Goal: Information Seeking & Learning: Learn about a topic

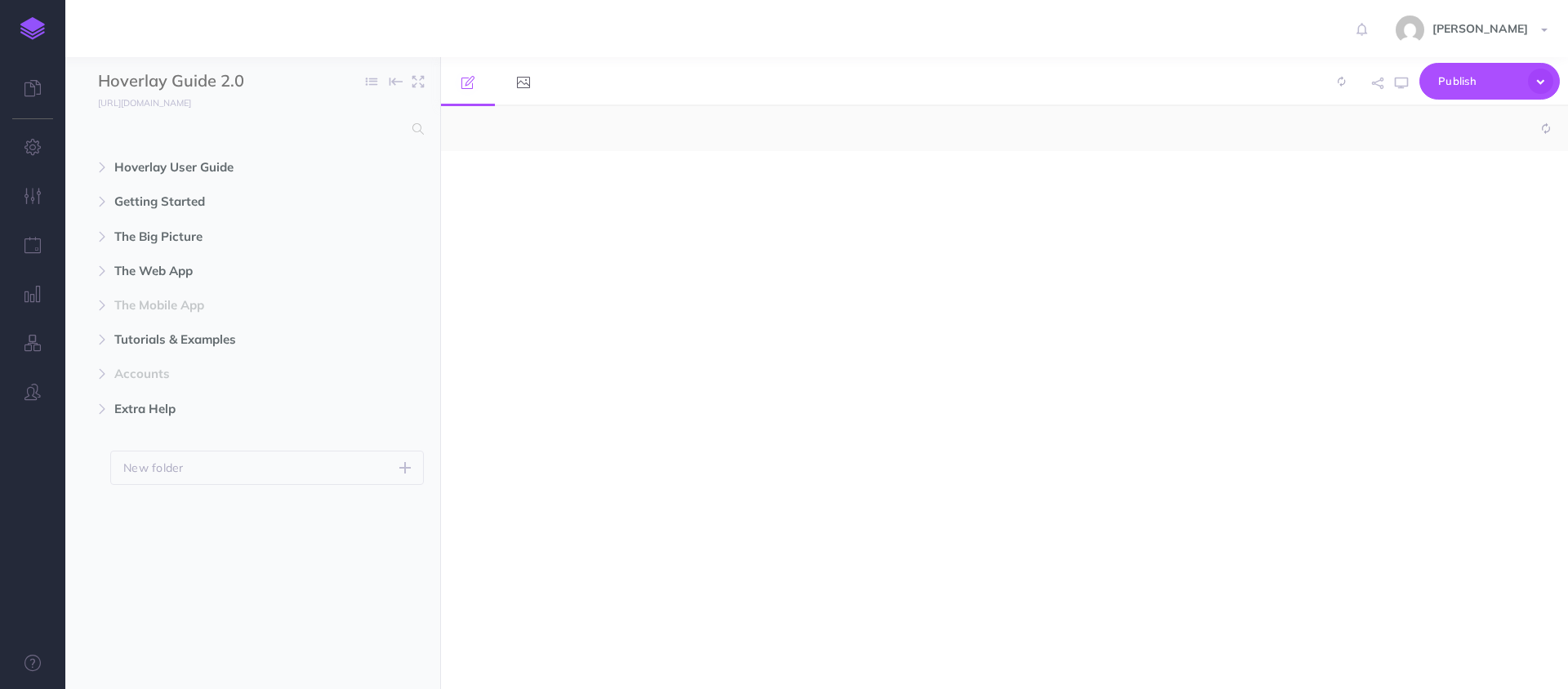
select select "null"
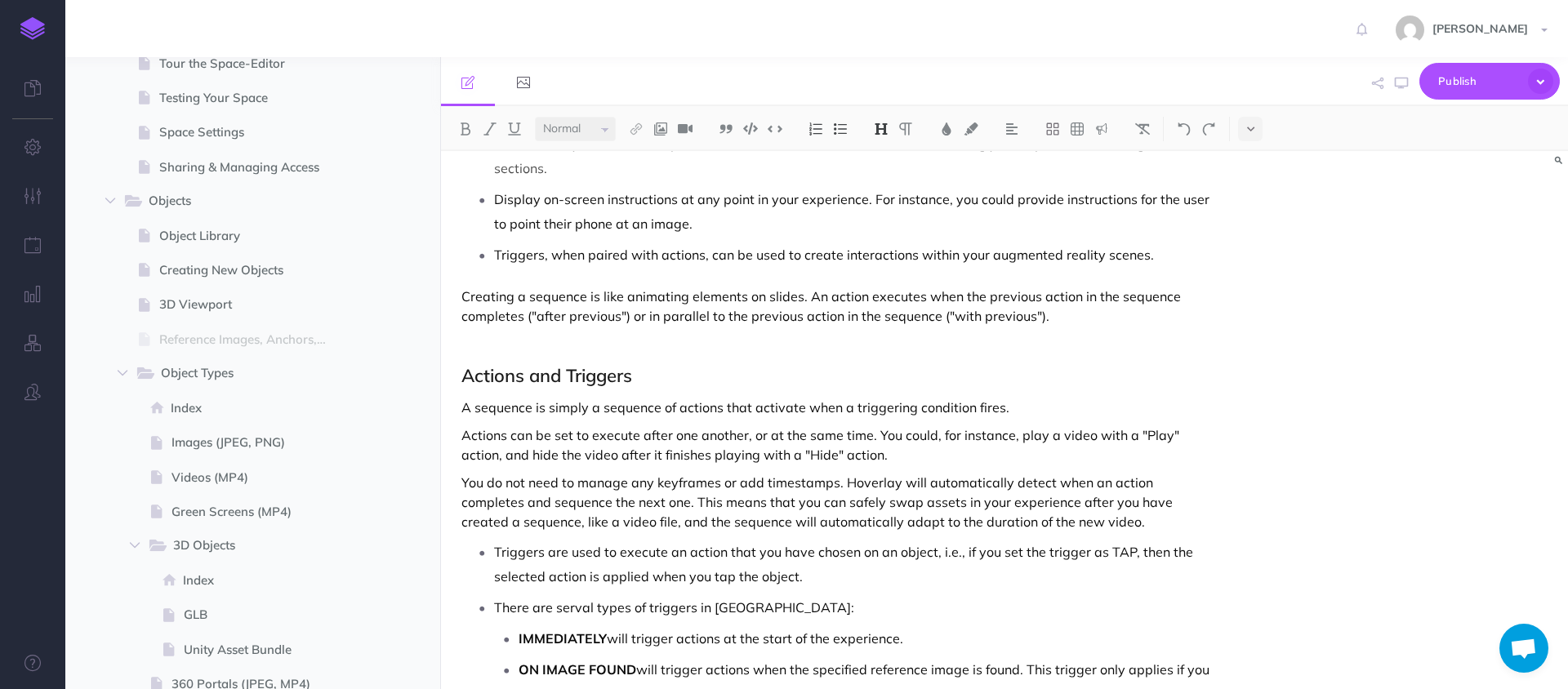
scroll to position [845, 0]
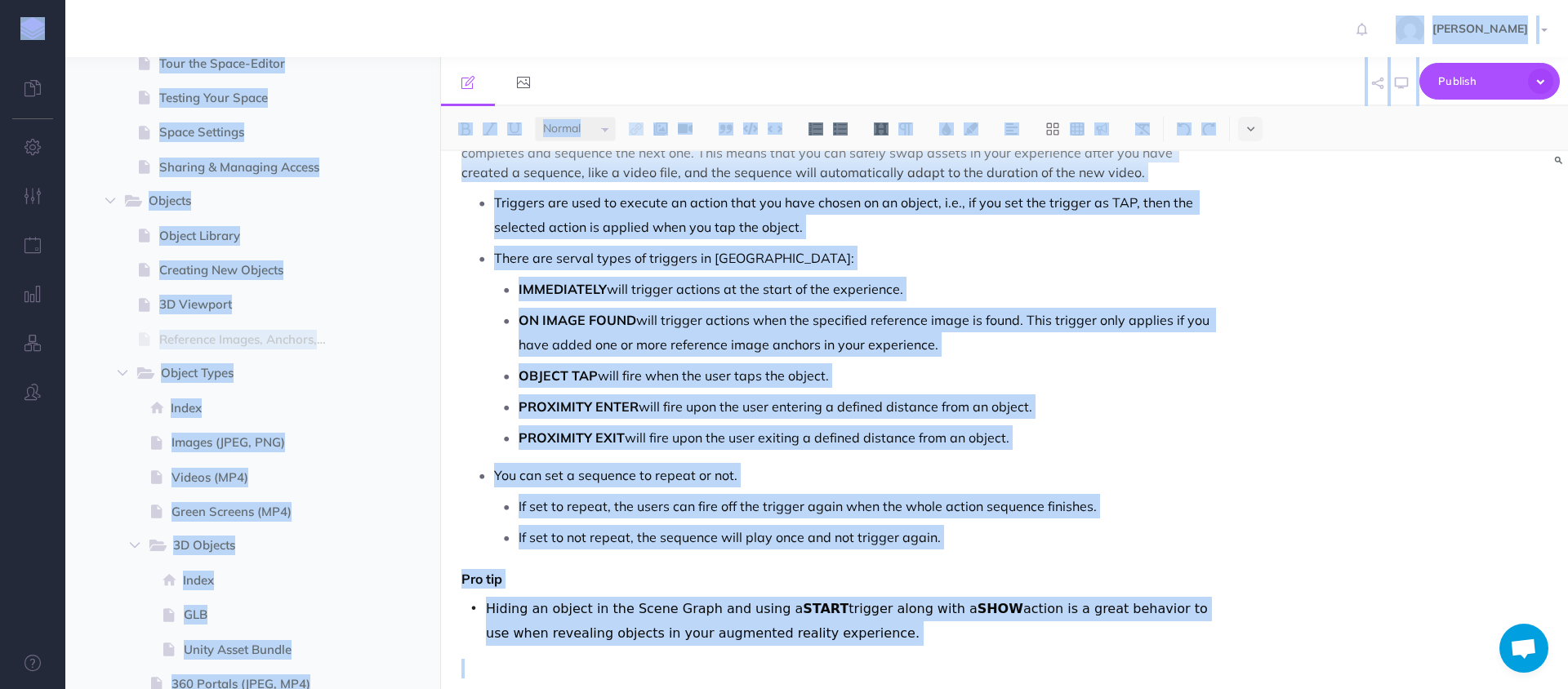
click at [702, 467] on span "You can set a sequence to repeat or not." at bounding box center [616, 474] width 243 height 16
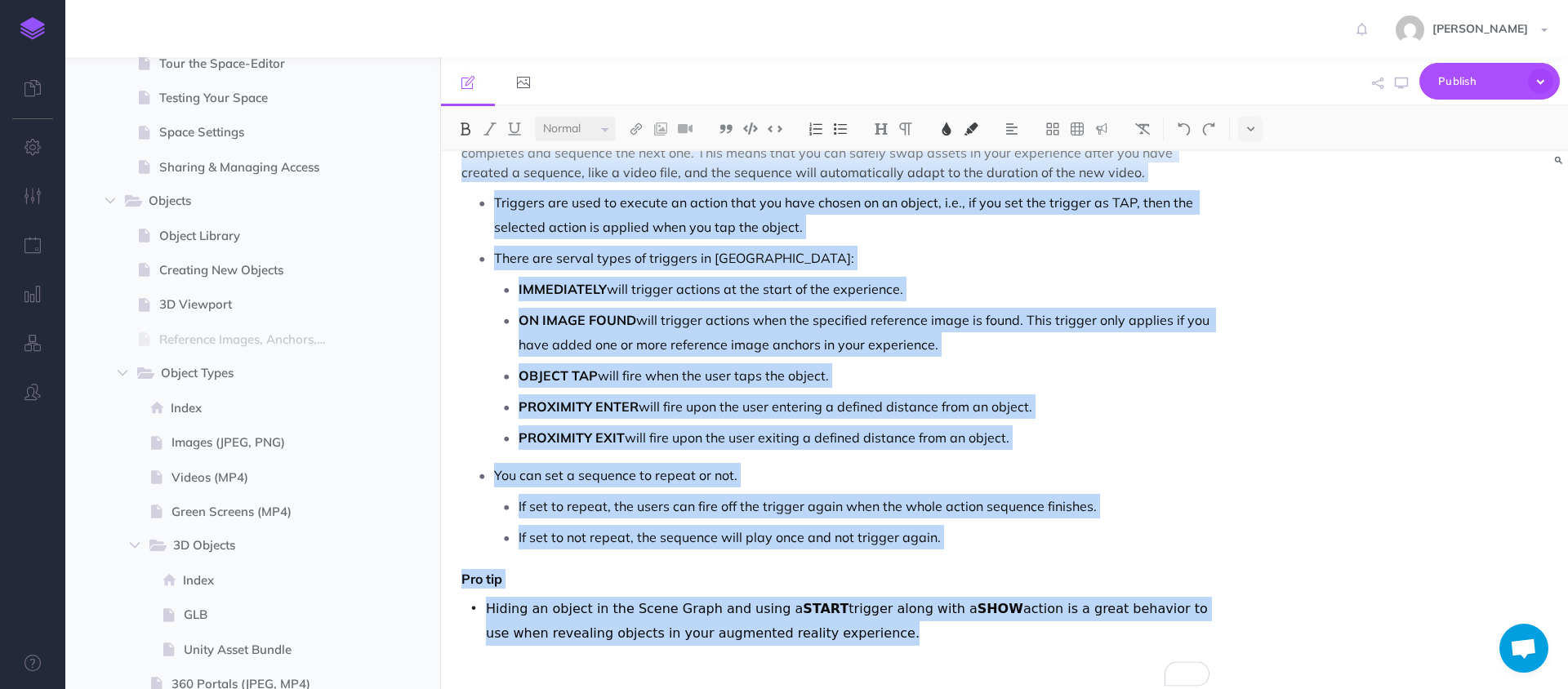
scroll to position [821, 0]
copy div "Sequences Sequences are only available with a Pro plan or better. Upgrade your …"
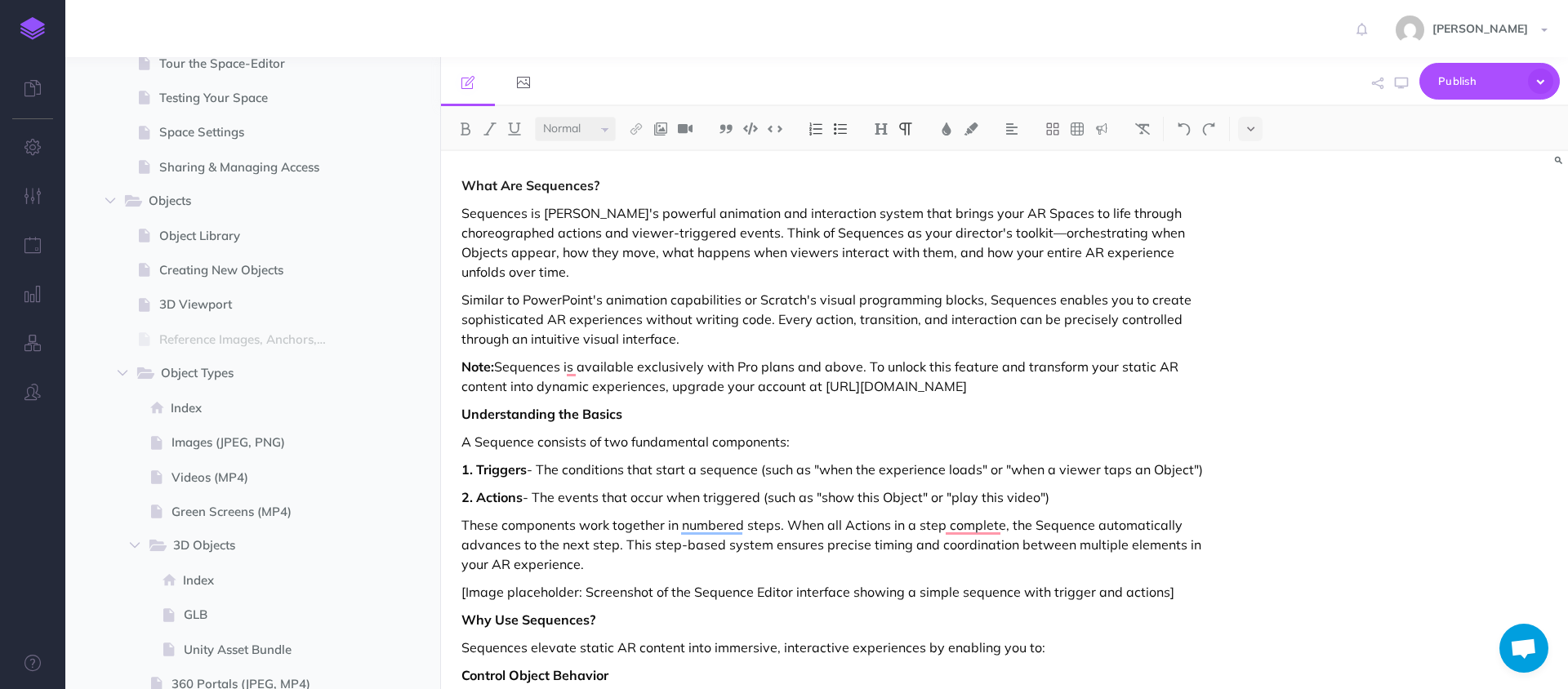
scroll to position [539, 0]
click at [463, 184] on strong "What Are Sequences?" at bounding box center [530, 185] width 138 height 16
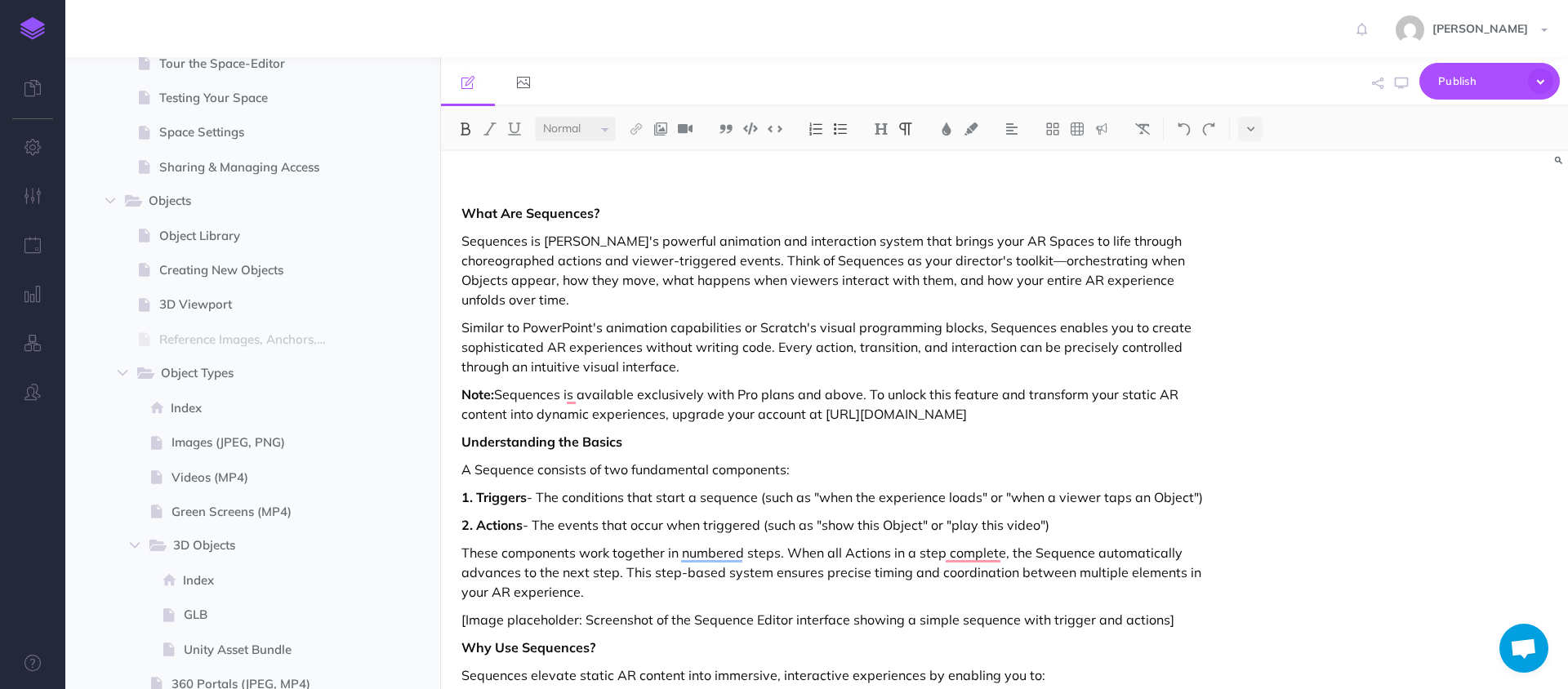
click at [491, 182] on p "To enrich screen reader interactions, please activate Accessibility in Grammarl…" at bounding box center [834, 185] width 748 height 20
drag, startPoint x: 569, startPoint y: 186, endPoint x: 408, endPoint y: 180, distance: 161.1
click at [404, 186] on div "Hoverlay Guide 2.0 Collapse all Expand all Expand to root folders [URL][DOMAIN_…" at bounding box center [816, 373] width 1502 height 632
click at [605, 124] on select "Small Normal Large" at bounding box center [575, 129] width 81 height 25
click at [535, 117] on select "Small Normal Large" at bounding box center [575, 129] width 81 height 25
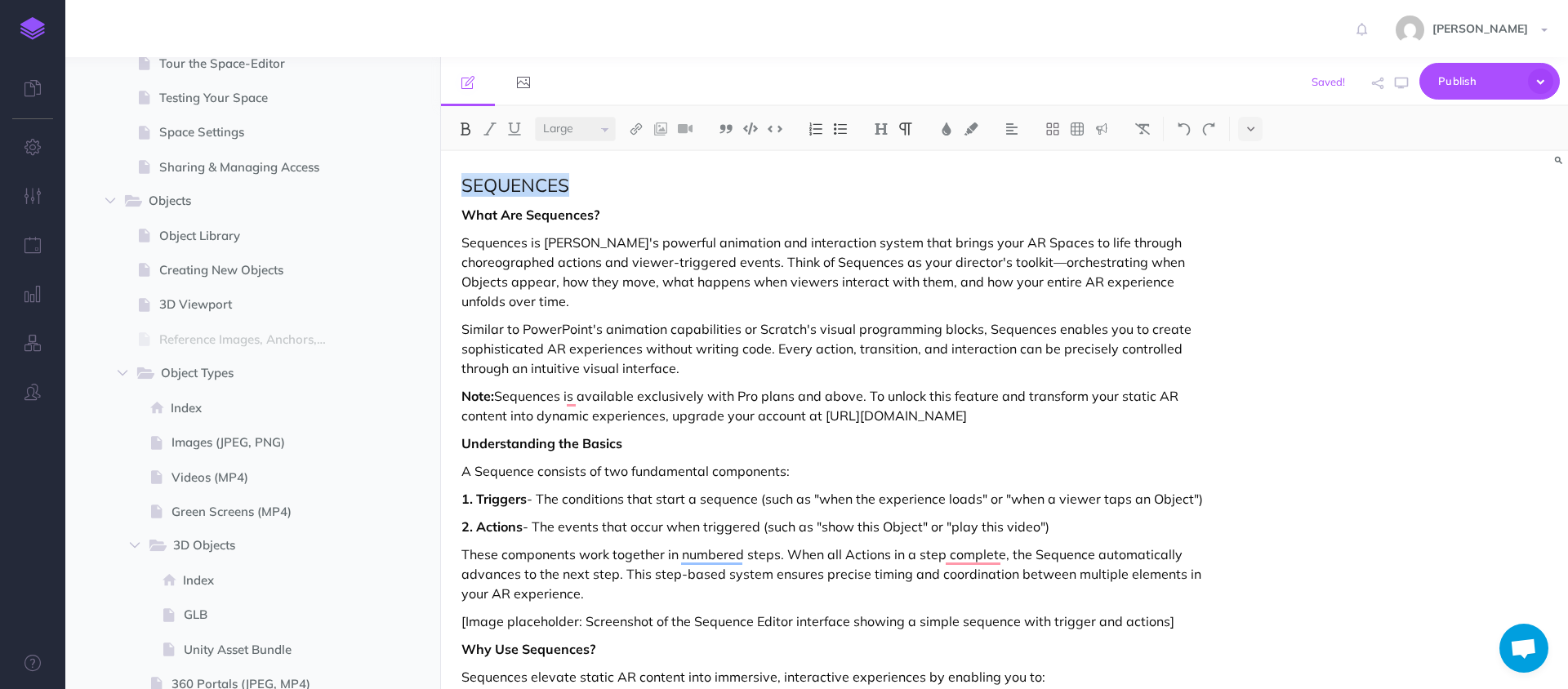
click at [460, 125] on img at bounding box center [466, 129] width 15 height 13
click at [633, 196] on p "SEQUENCES" at bounding box center [834, 186] width 748 height 22
drag, startPoint x: 631, startPoint y: 179, endPoint x: 443, endPoint y: 180, distance: 188.0
click at [890, 130] on button at bounding box center [881, 129] width 25 height 25
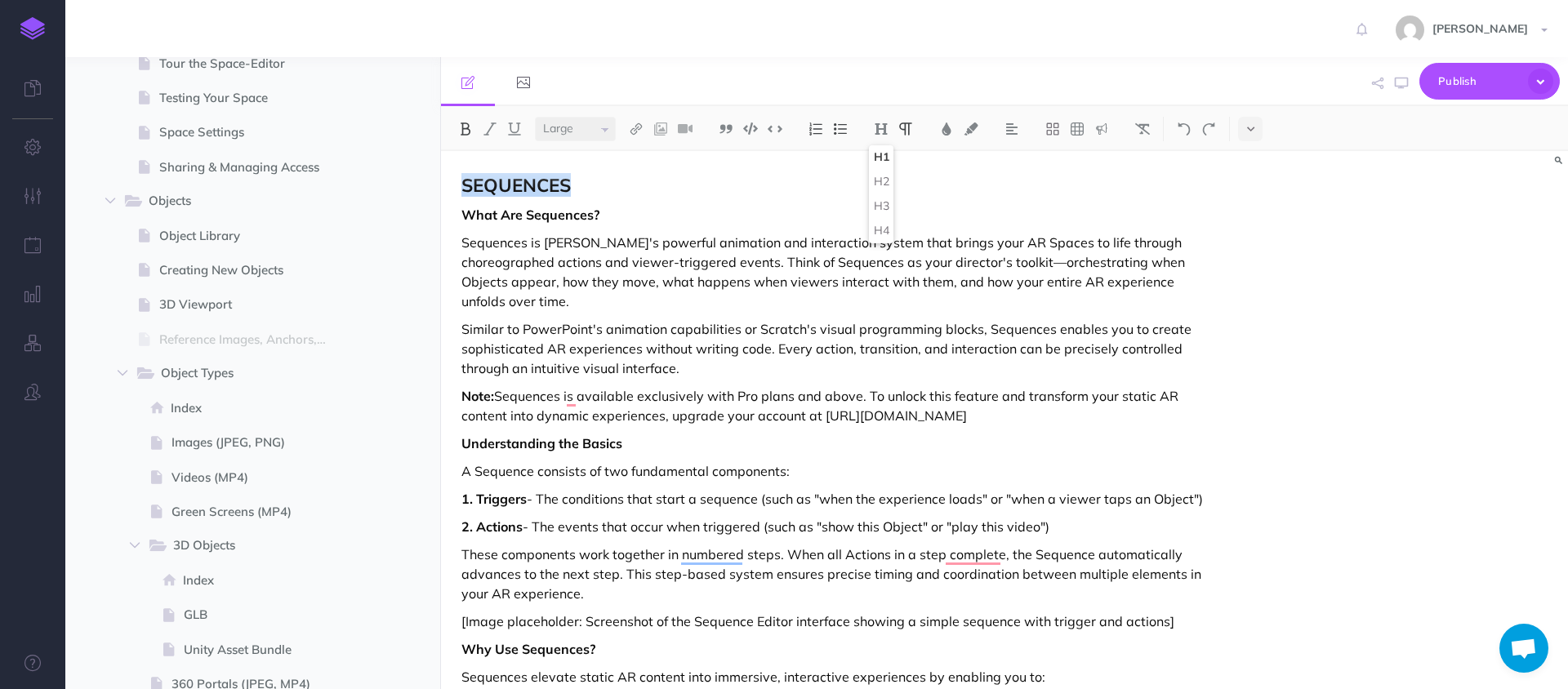
click at [881, 156] on button "H1" at bounding box center [881, 157] width 25 height 25
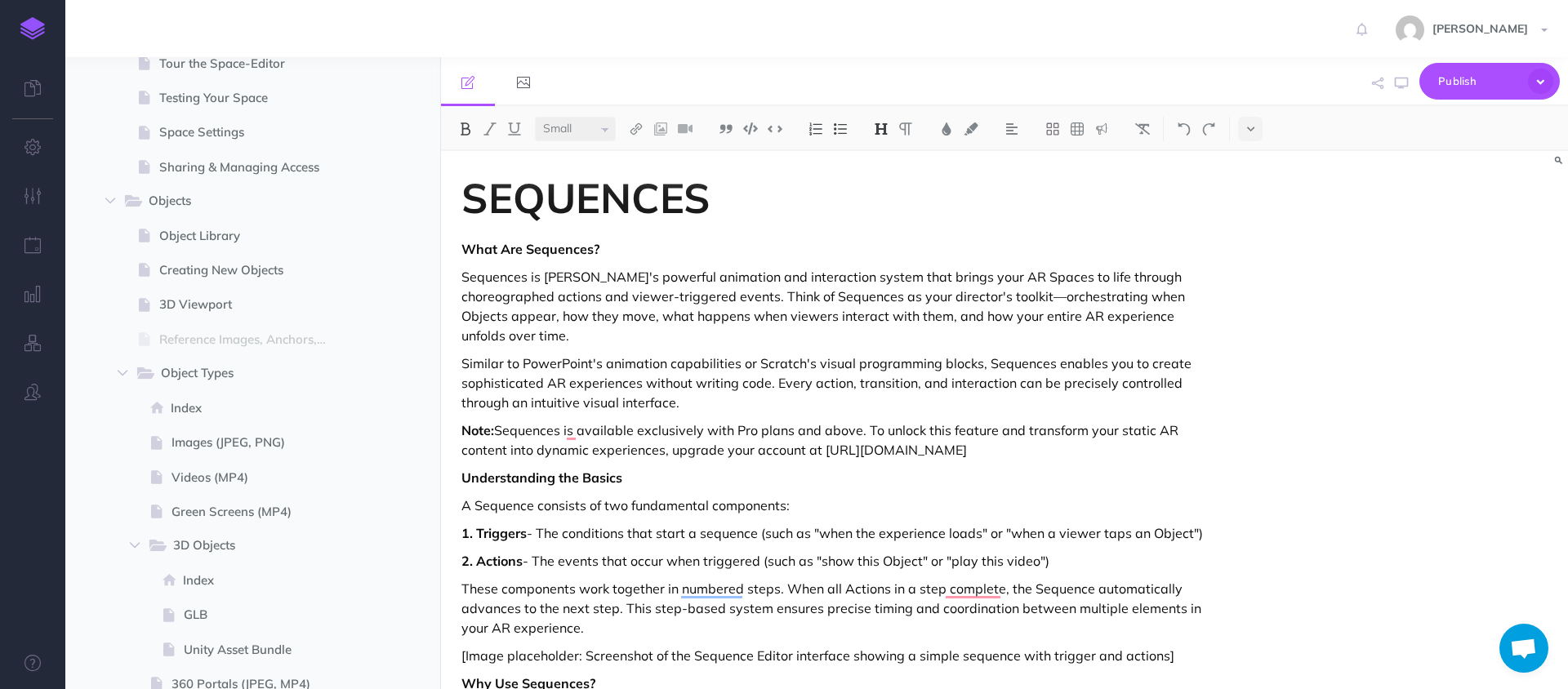
click at [730, 210] on h1 "SEQUENCES" at bounding box center [834, 198] width 748 height 45
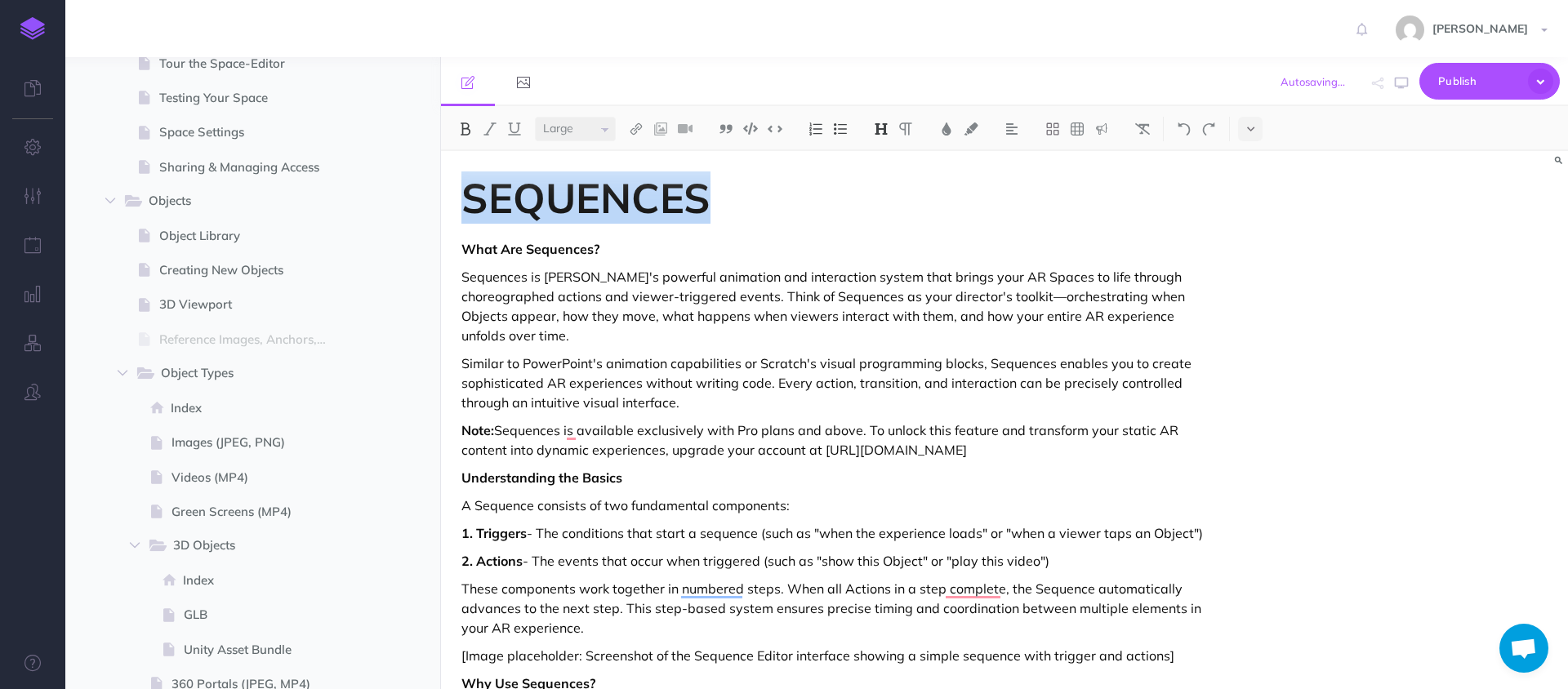
drag, startPoint x: 698, startPoint y: 198, endPoint x: 469, endPoint y: 198, distance: 229.0
click at [469, 198] on h1 "SEQUENCES" at bounding box center [834, 198] width 748 height 45
click at [472, 135] on img at bounding box center [466, 129] width 15 height 13
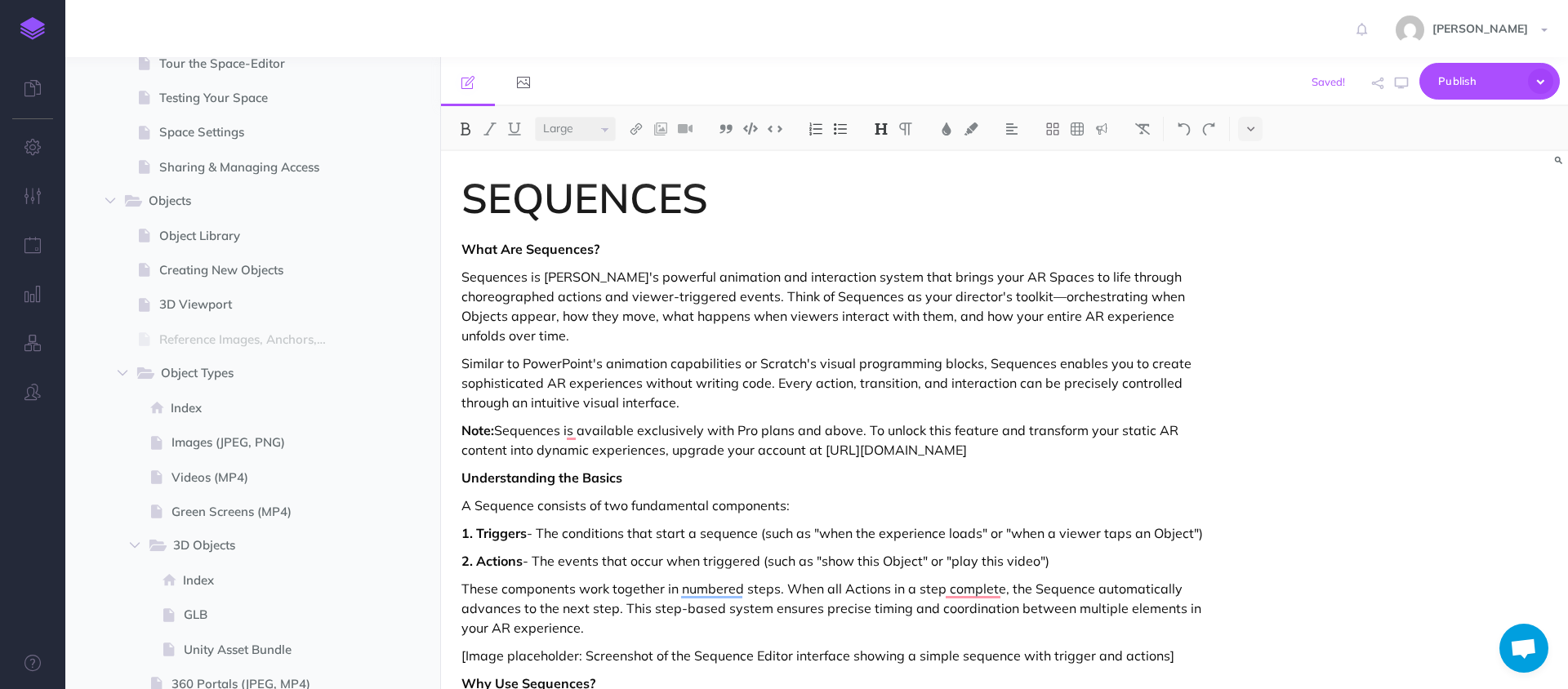
click at [466, 123] on img at bounding box center [466, 129] width 15 height 13
click at [591, 124] on select "Small Normal Large" at bounding box center [575, 129] width 81 height 25
select select "null"
click at [535, 117] on select "Small Normal Large" at bounding box center [575, 129] width 81 height 25
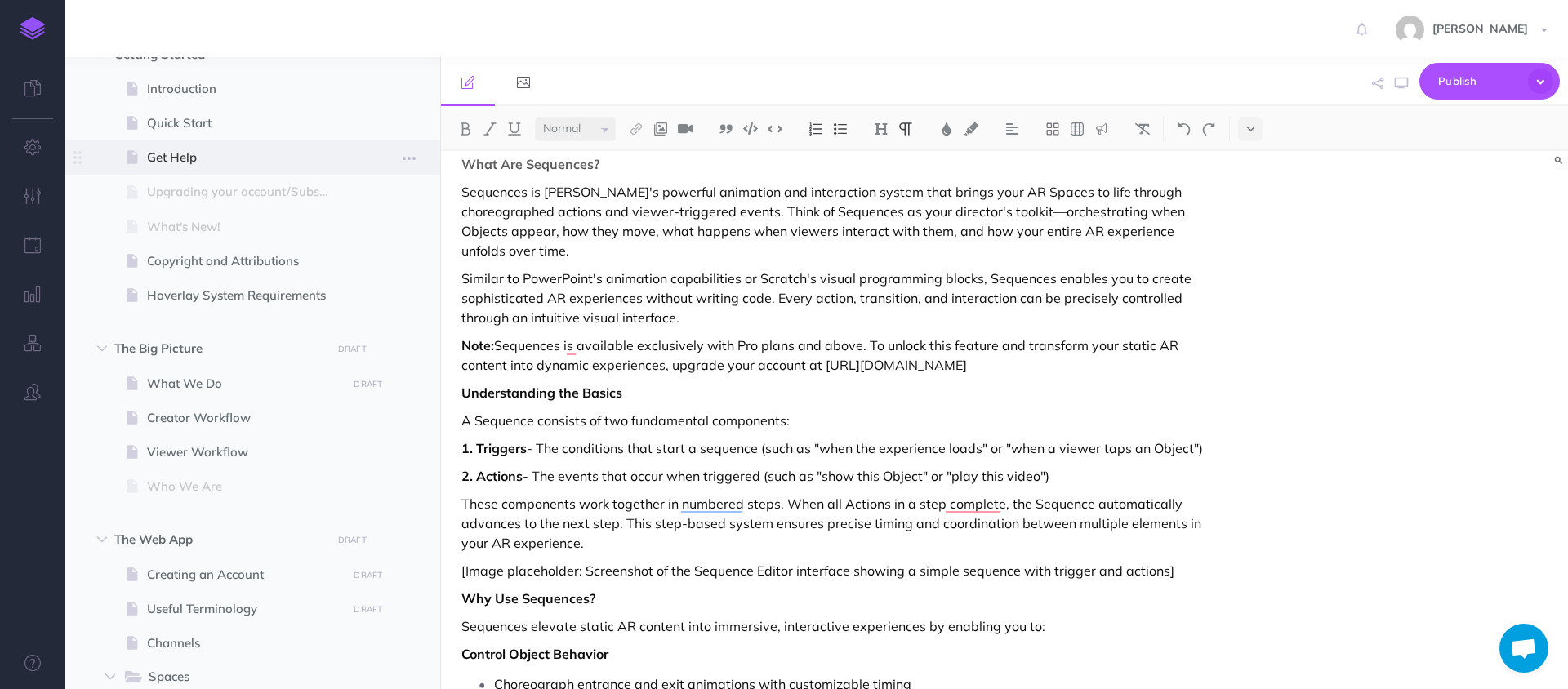
scroll to position [245, 0]
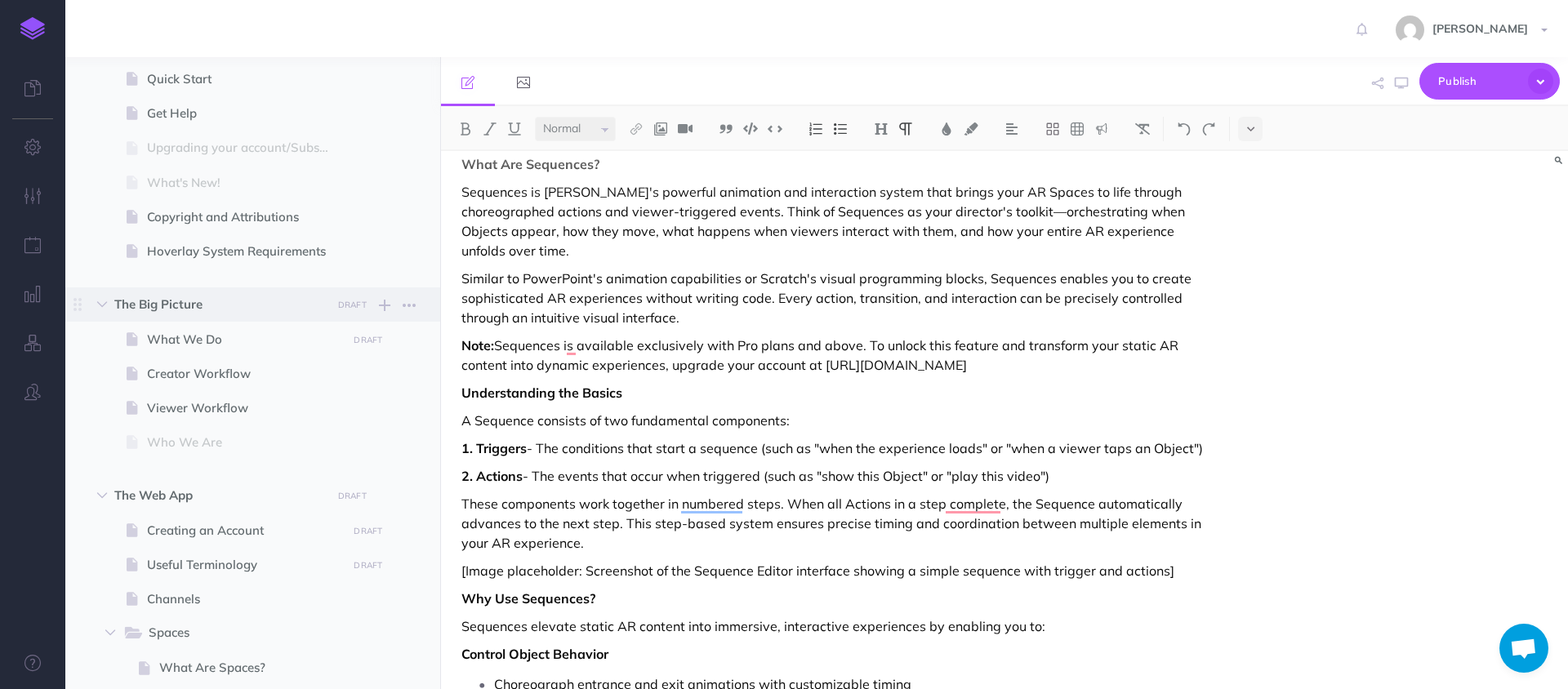
click at [235, 320] on span "The Big Picture DRAFT Publish these changes Nevermind Publish New folder Add a …" at bounding box center [271, 304] width 314 height 34
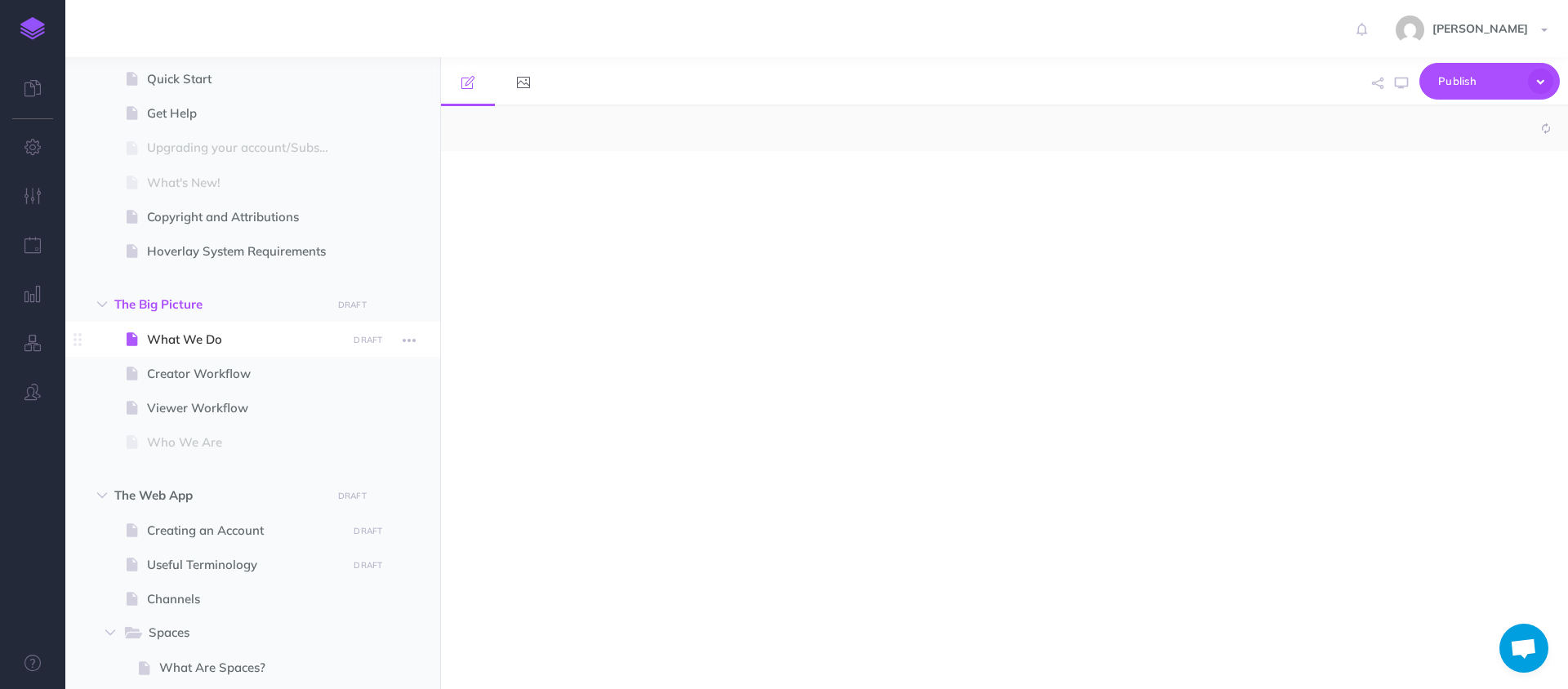
click at [207, 330] on span "What We Do" at bounding box center [244, 339] width 195 height 20
select select "null"
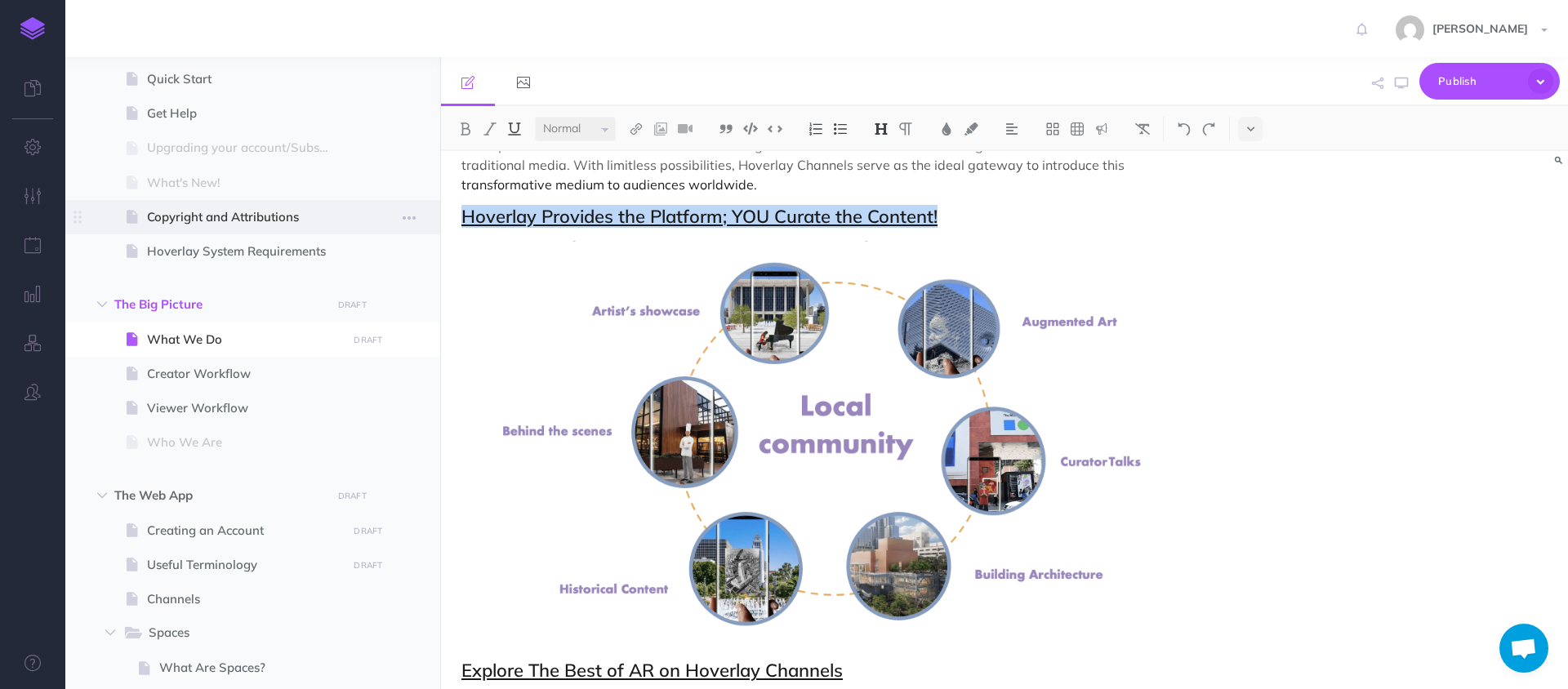
scroll to position [409, 0]
drag, startPoint x: 955, startPoint y: 217, endPoint x: 376, endPoint y: 217, distance: 579.0
click at [376, 217] on div "Hoverlay Guide 2.0 Collapse all Expand all Expand to root folders [URL][DOMAIN_…" at bounding box center [816, 373] width 1502 height 632
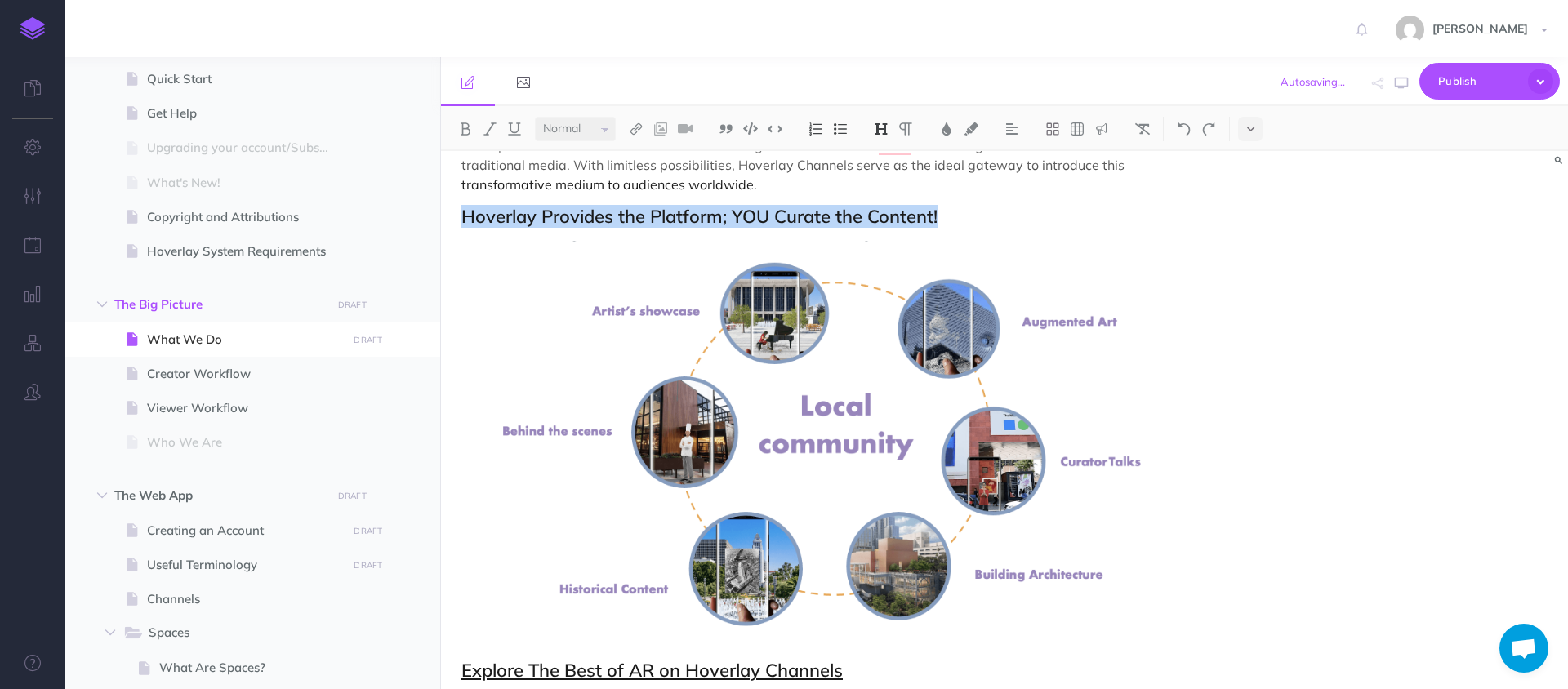
click at [879, 127] on img at bounding box center [882, 129] width 15 height 13
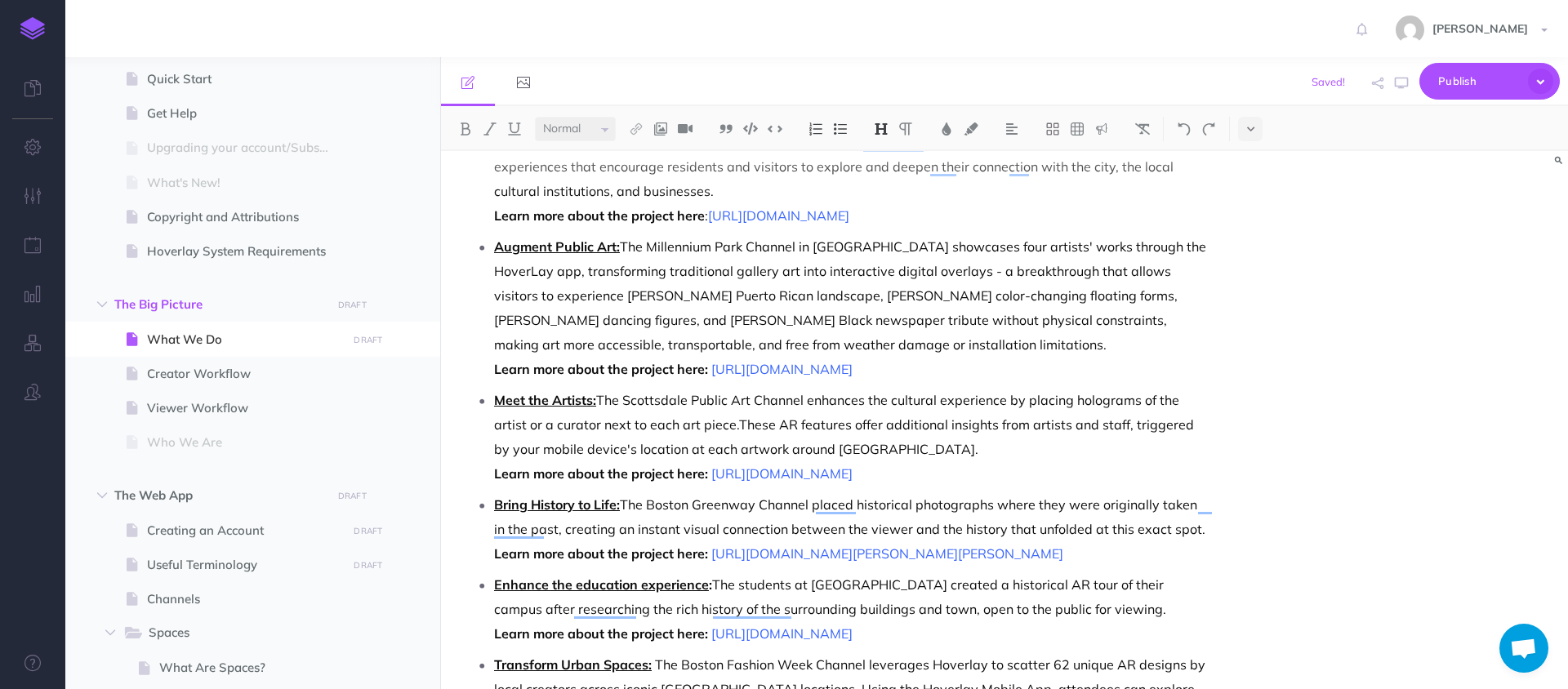
scroll to position [791, 0]
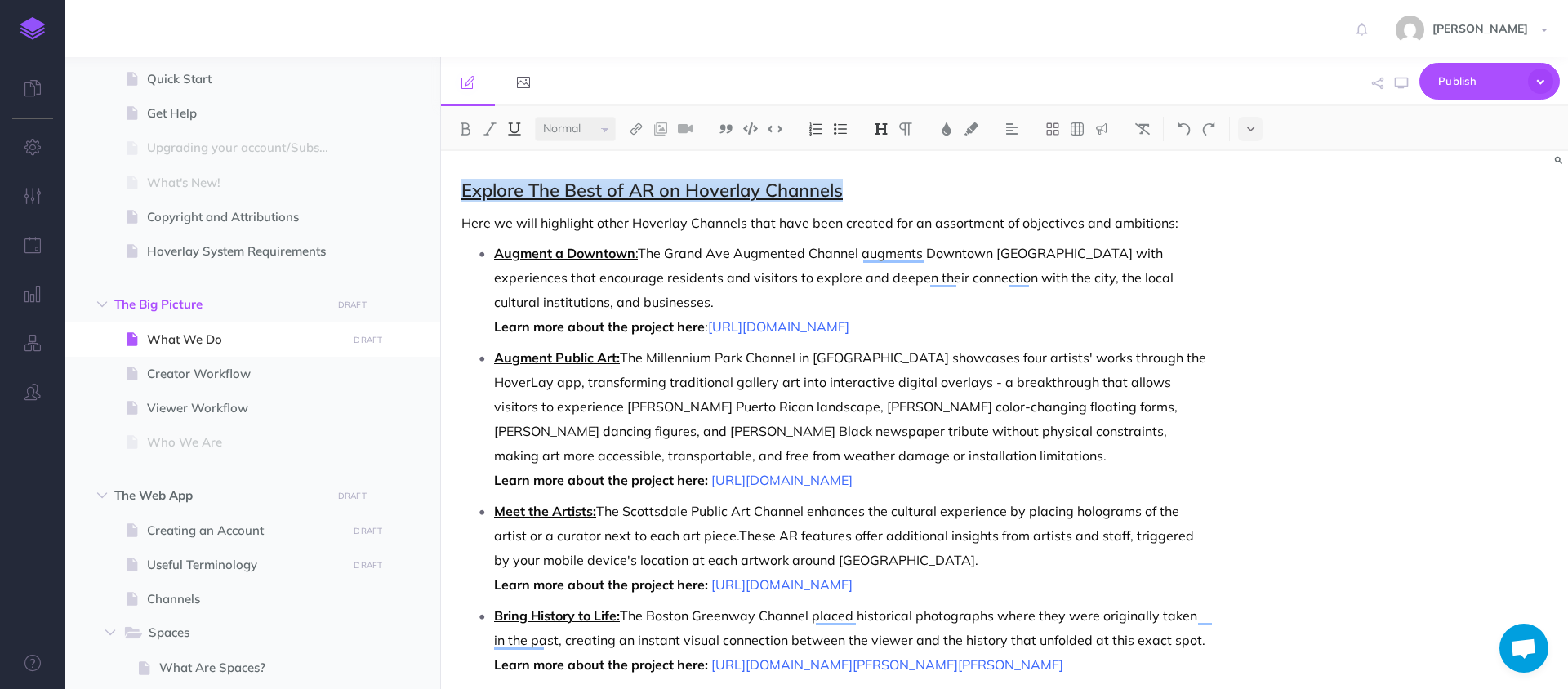
drag, startPoint x: 864, startPoint y: 198, endPoint x: 444, endPoint y: 193, distance: 420.0
click at [444, 193] on body "Toggle Navigation [PERSON_NAME] Settings Account Settings Teams Create Team Hov…" at bounding box center [784, 344] width 1568 height 689
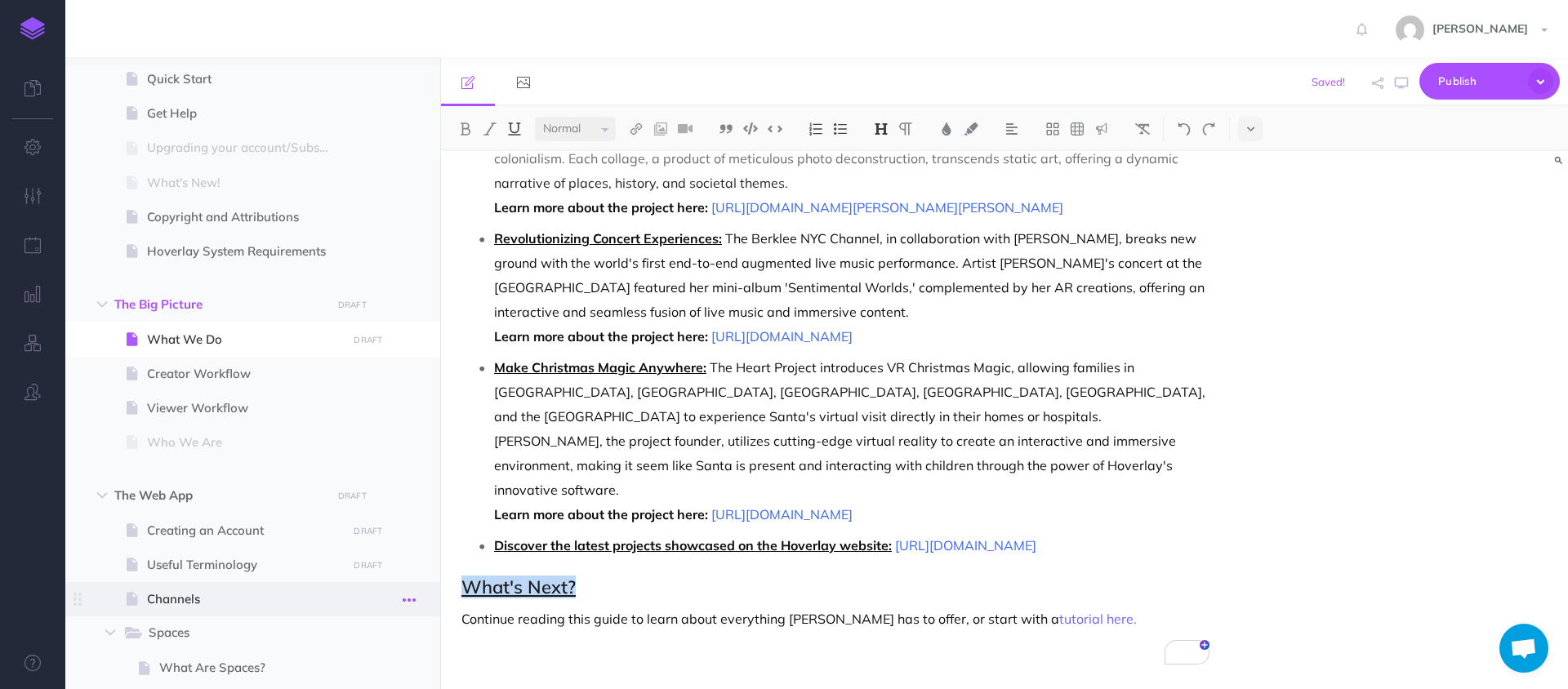
drag, startPoint x: 601, startPoint y: 594, endPoint x: 396, endPoint y: 594, distance: 205.0
click at [396, 594] on div "Hoverlay Guide 2.0 Collapse all Expand all Expand to root folders [URL][DOMAIN_…" at bounding box center [816, 373] width 1502 height 632
click at [655, 593] on h2 "What's Next?" at bounding box center [834, 586] width 748 height 20
click at [216, 383] on span at bounding box center [252, 373] width 374 height 34
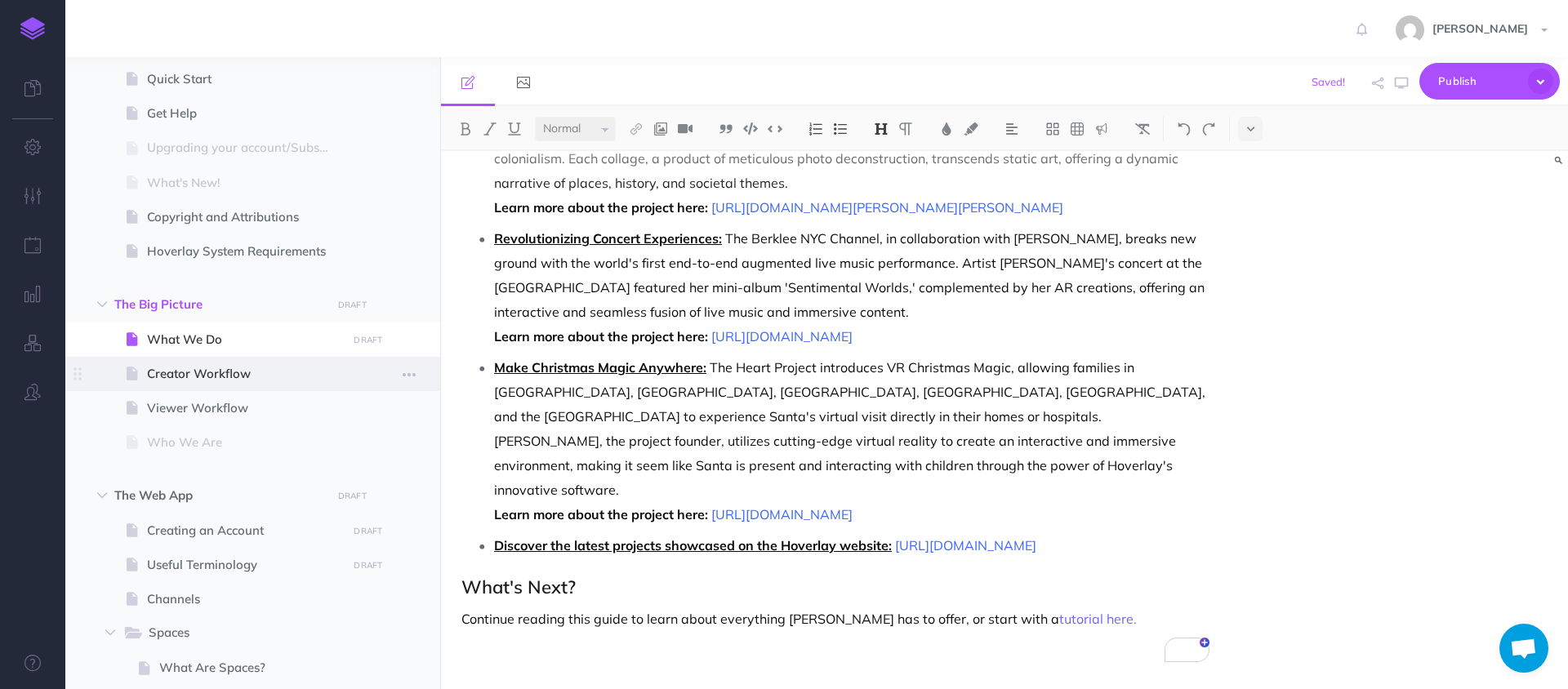
click at [186, 366] on span "Creator Workflow" at bounding box center [244, 373] width 195 height 20
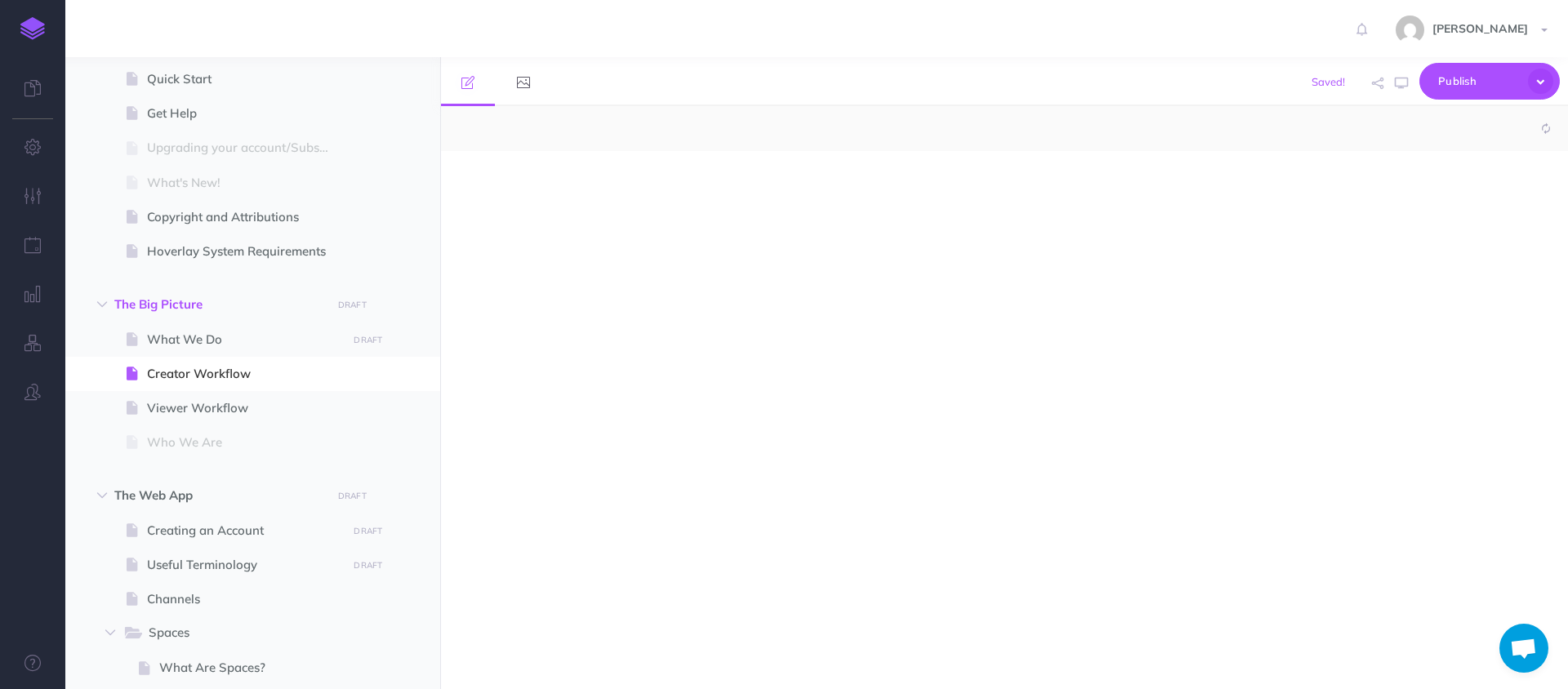
select select "null"
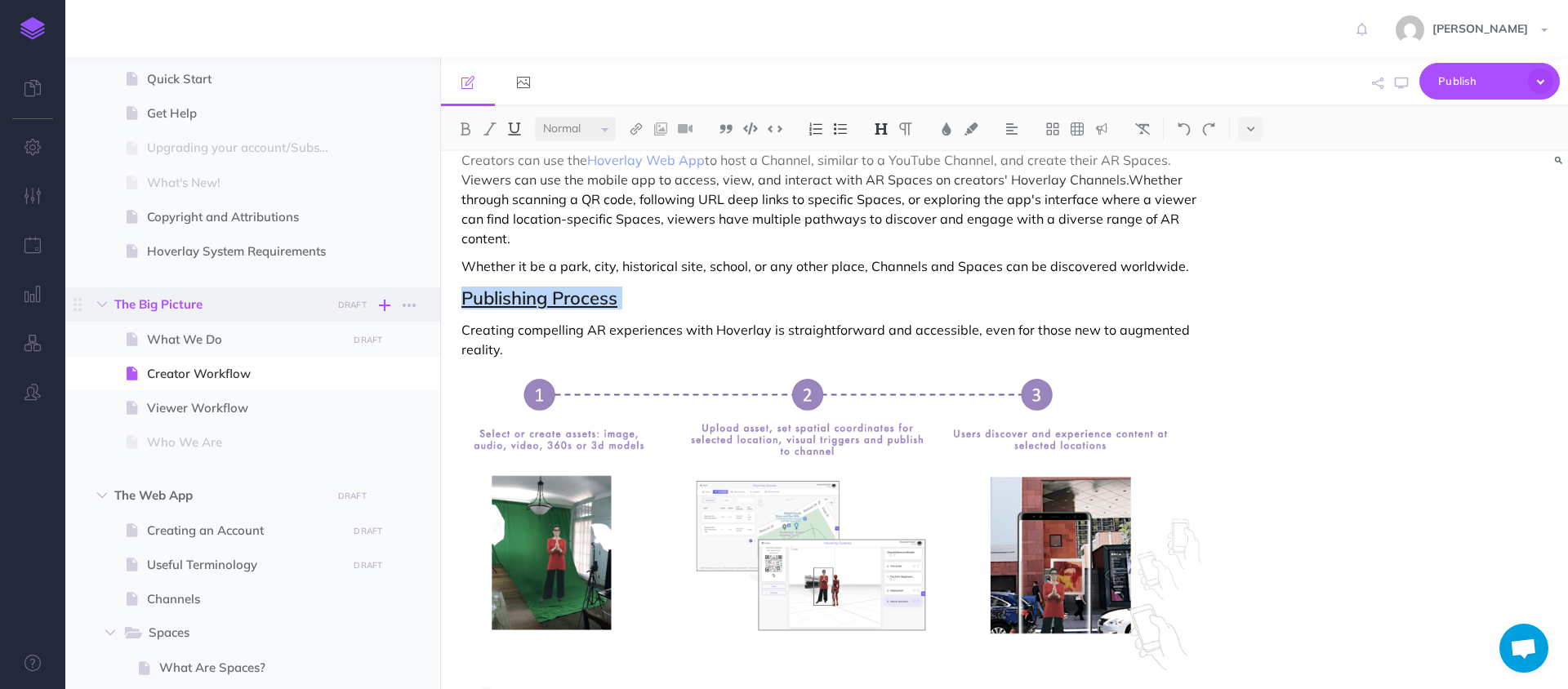
drag, startPoint x: 652, startPoint y: 307, endPoint x: 387, endPoint y: 302, distance: 265.0
click at [387, 302] on div "Hoverlay Guide 2.0 Collapse all Expand all Expand to root folders [URL][DOMAIN_…" at bounding box center [816, 373] width 1502 height 632
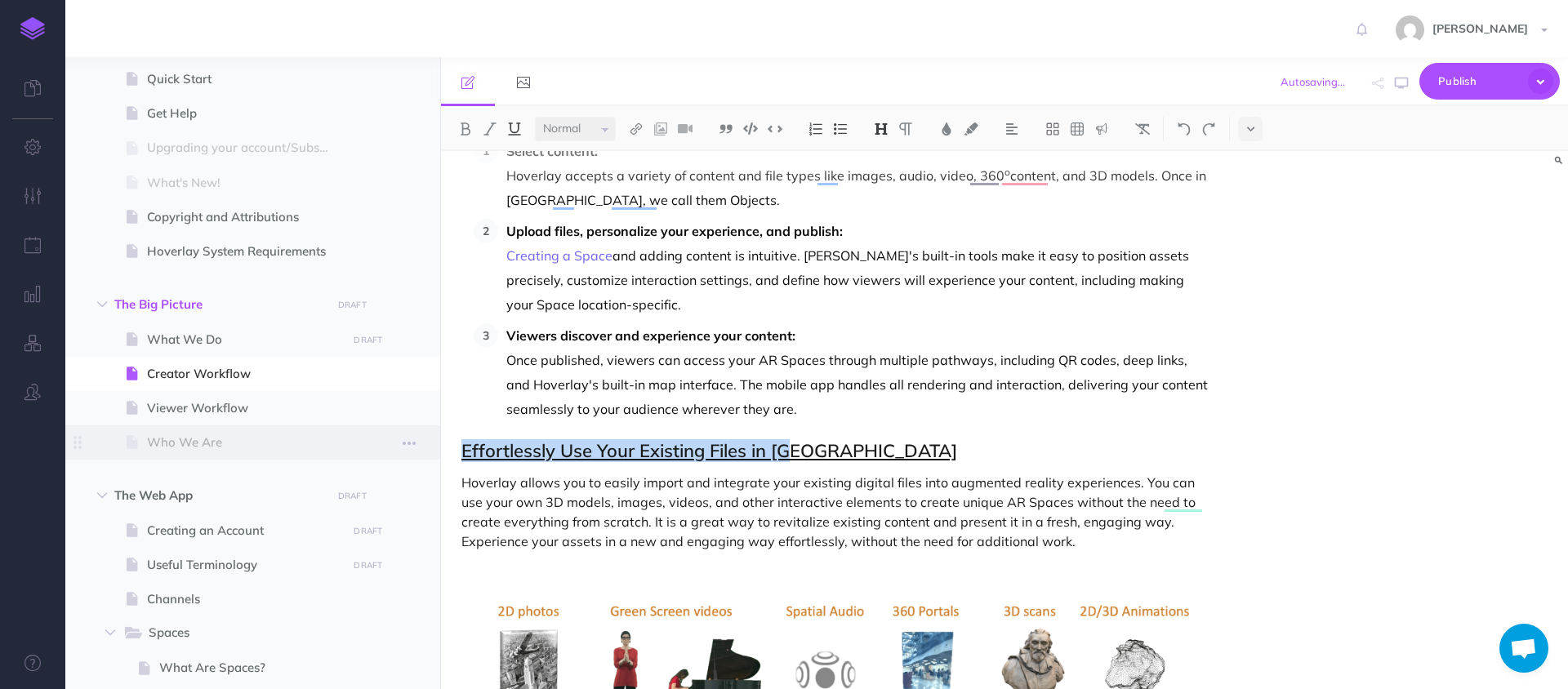
drag, startPoint x: 817, startPoint y: 453, endPoint x: 355, endPoint y: 453, distance: 462.0
click at [355, 453] on div "Hoverlay Guide 2.0 Collapse all Expand all Expand to root folders [URL][DOMAIN_…" at bounding box center [816, 373] width 1502 height 632
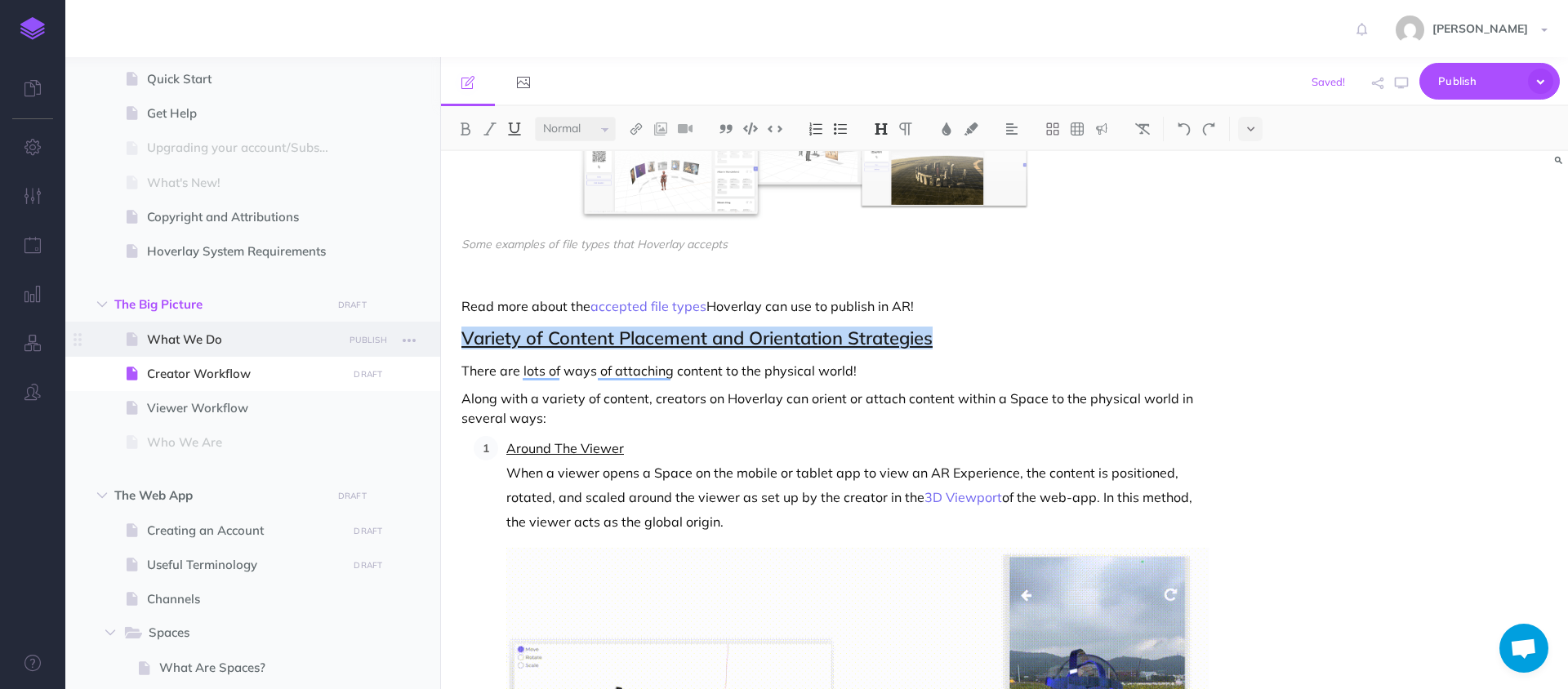
drag, startPoint x: 962, startPoint y: 338, endPoint x: 342, endPoint y: 334, distance: 620.0
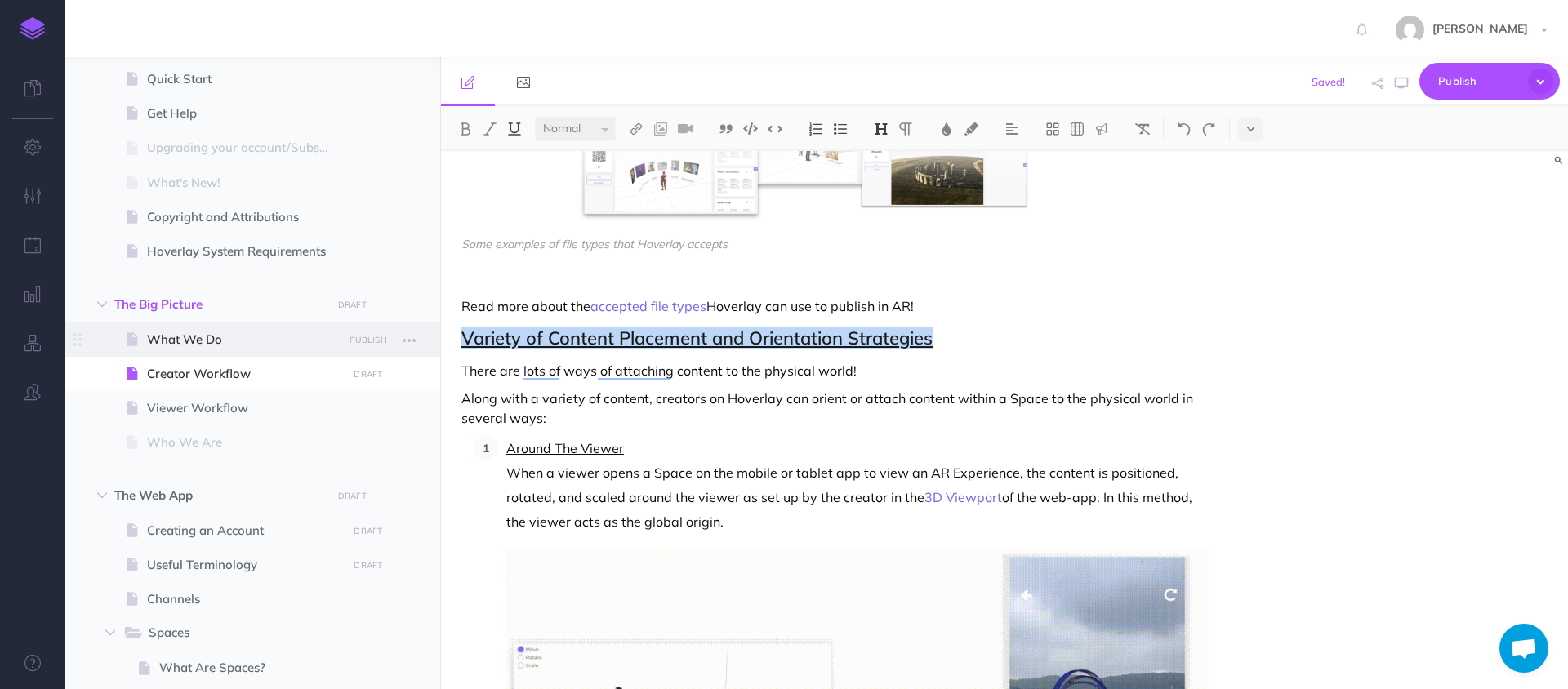
click at [342, 334] on div "Hoverlay Guide 2.0 Collapse all Expand all Expand to root folders [URL][DOMAIN_…" at bounding box center [816, 373] width 1502 height 632
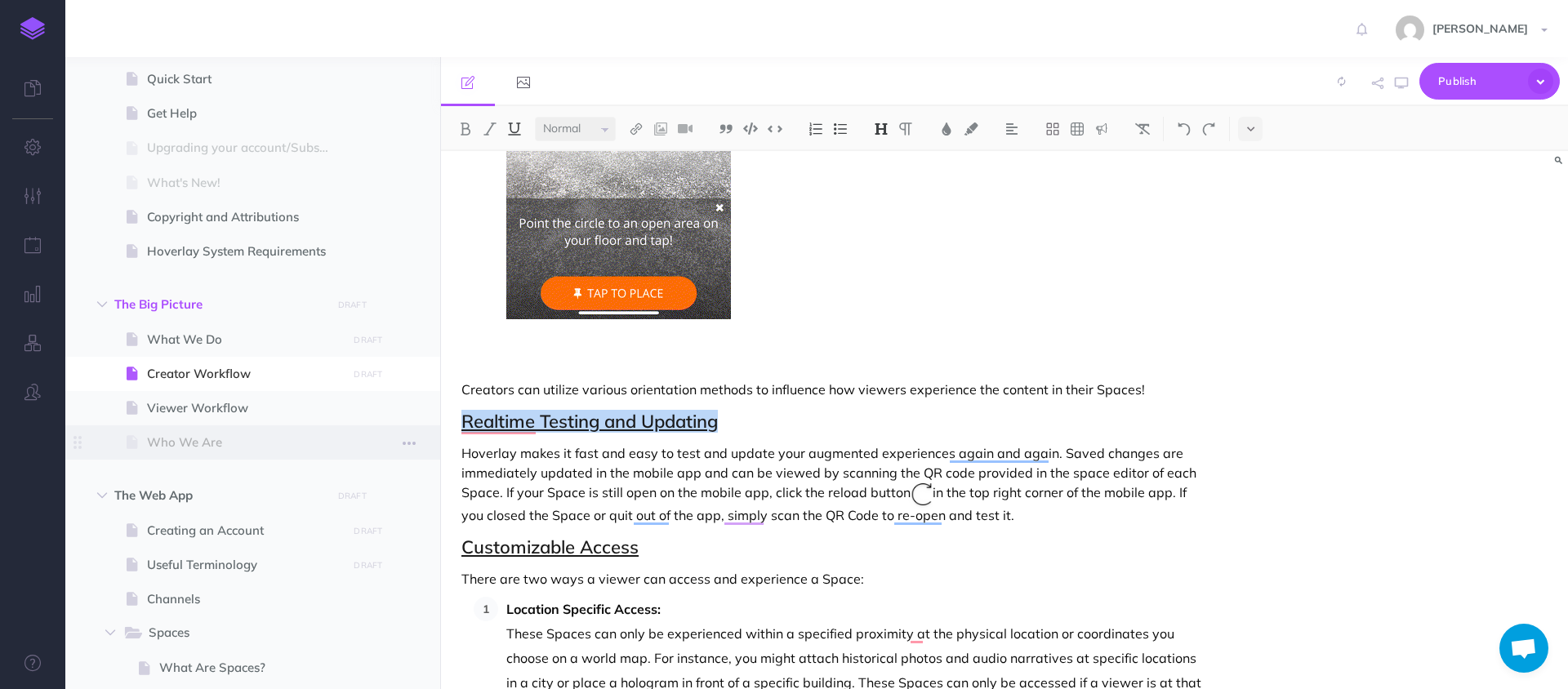
drag, startPoint x: 753, startPoint y: 424, endPoint x: 354, endPoint y: 424, distance: 399.0
click at [354, 424] on div "Hoverlay Guide 2.0 Collapse all Expand all Expand to root folders [URL][DOMAIN_…" at bounding box center [816, 373] width 1502 height 632
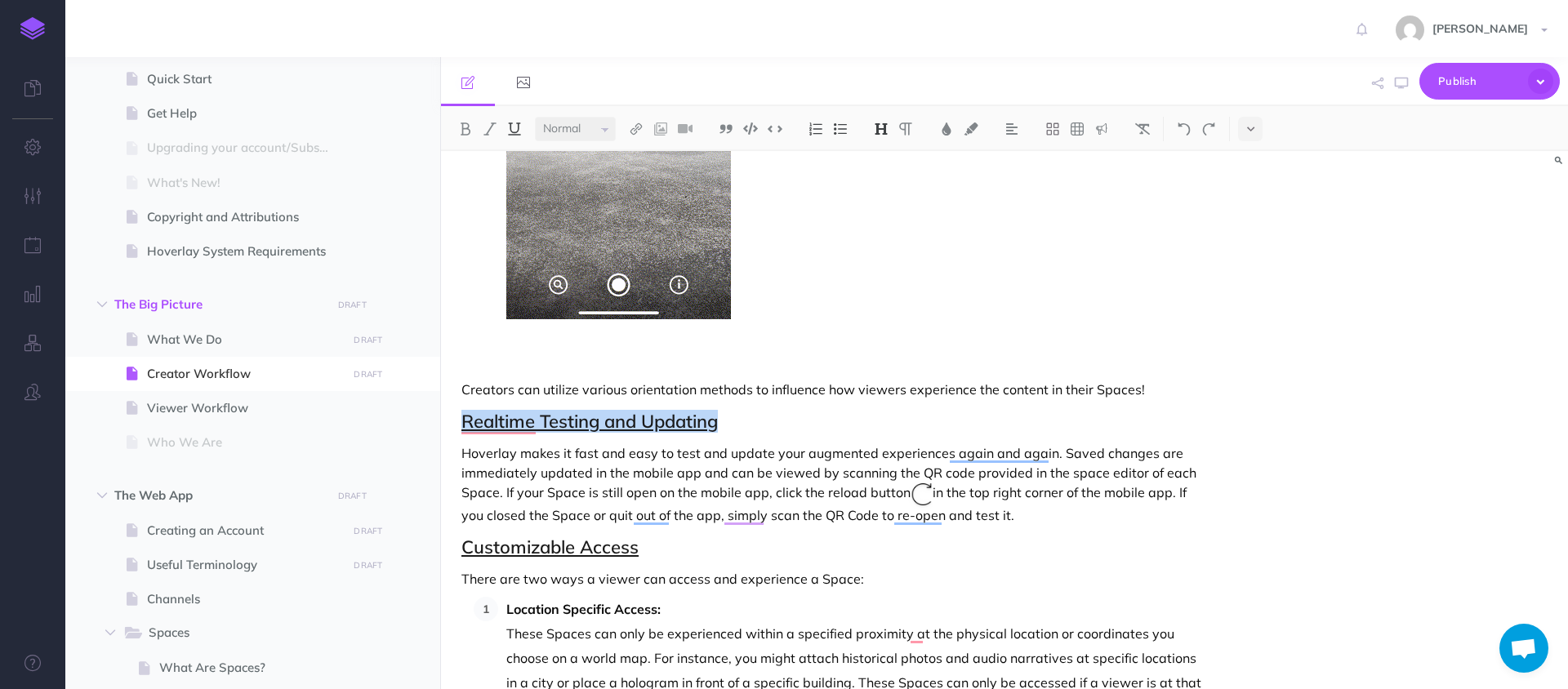
click at [493, 429] on u "Realtime Testing and Updating" at bounding box center [589, 421] width 256 height 23
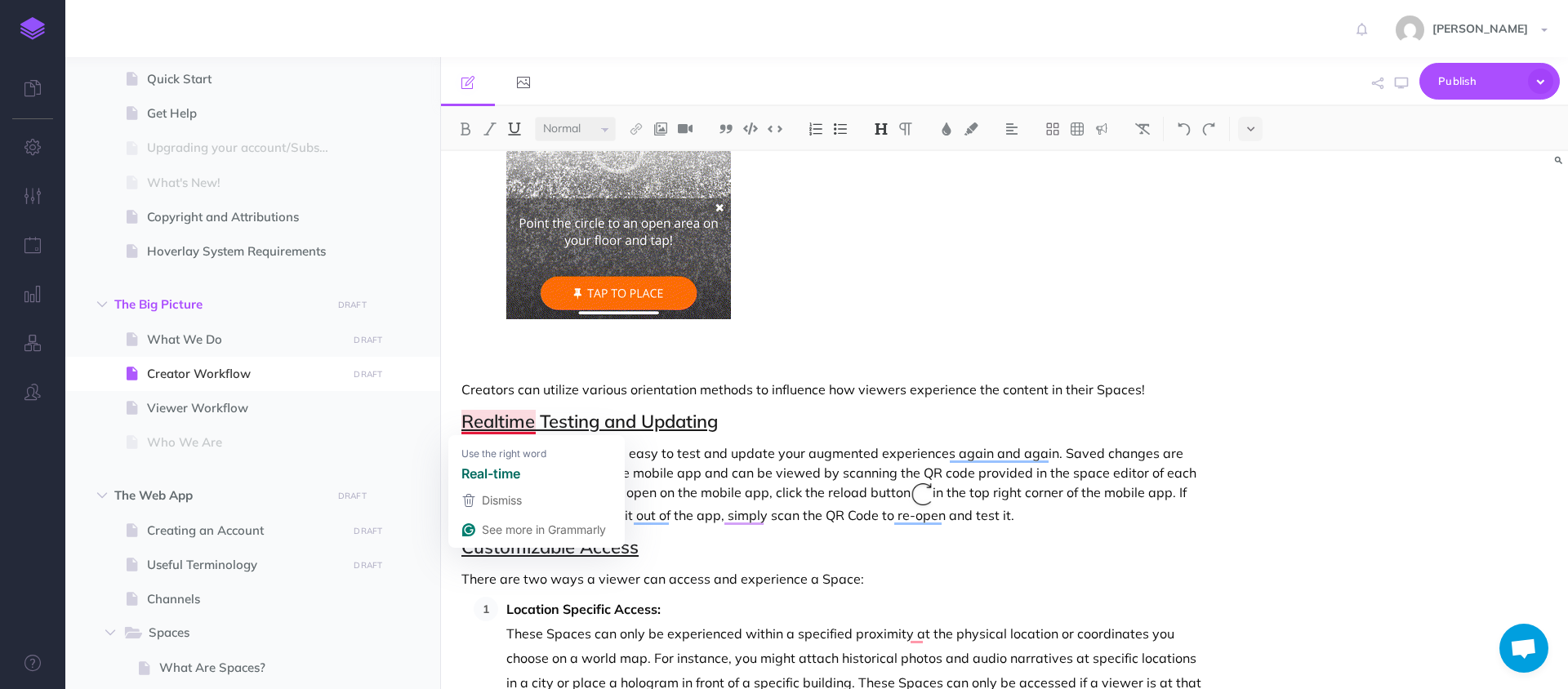
click at [501, 427] on u "Realtime Testing and Updating" at bounding box center [589, 421] width 256 height 23
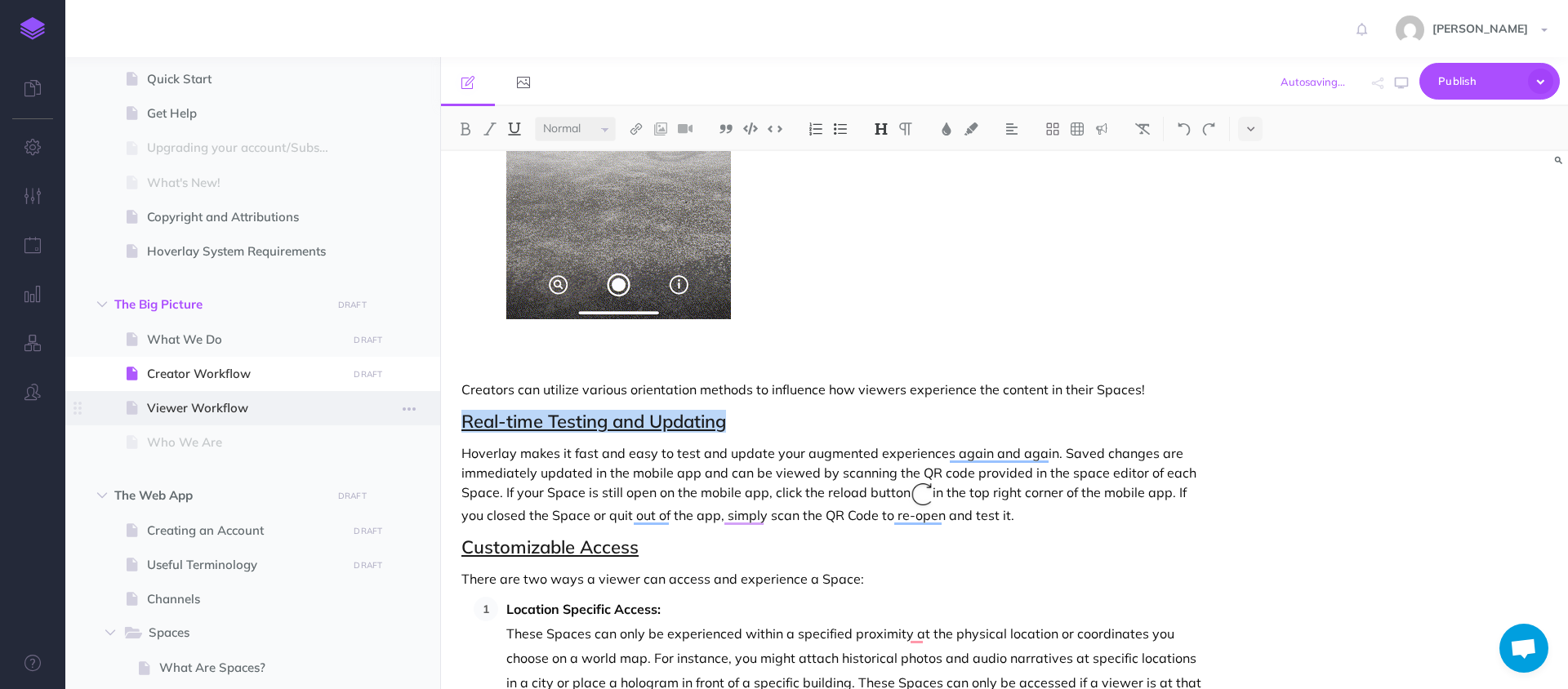
drag, startPoint x: 744, startPoint y: 423, endPoint x: 422, endPoint y: 423, distance: 322.0
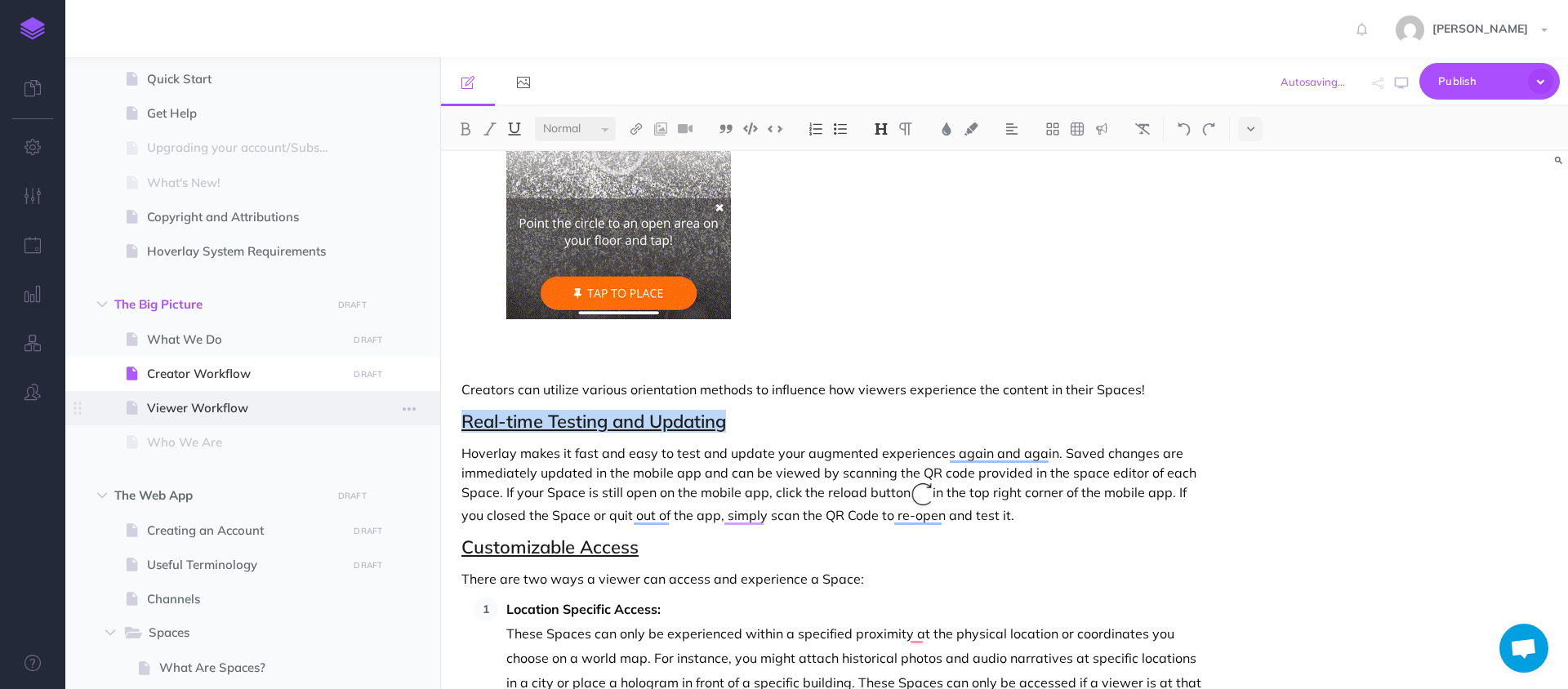
click at [422, 423] on div "Hoverlay Guide 2.0 Collapse all Expand all Expand to root folders [URL][DOMAIN_…" at bounding box center [816, 373] width 1502 height 632
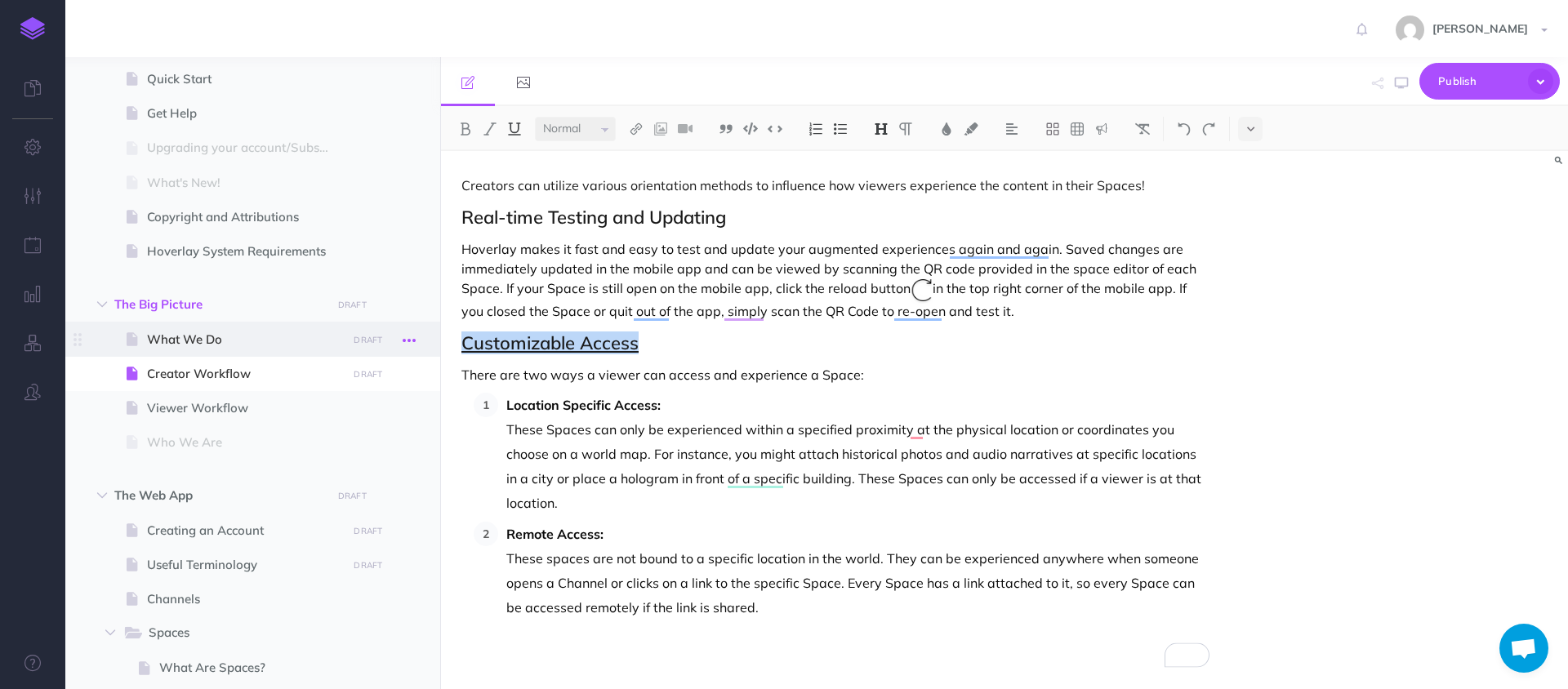
drag, startPoint x: 641, startPoint y: 346, endPoint x: 415, endPoint y: 346, distance: 226.0
click at [415, 346] on div "Hoverlay Guide 2.0 Collapse all Expand all Expand to root folders [URL][DOMAIN_…" at bounding box center [816, 373] width 1502 height 632
click at [881, 129] on img at bounding box center [882, 129] width 15 height 13
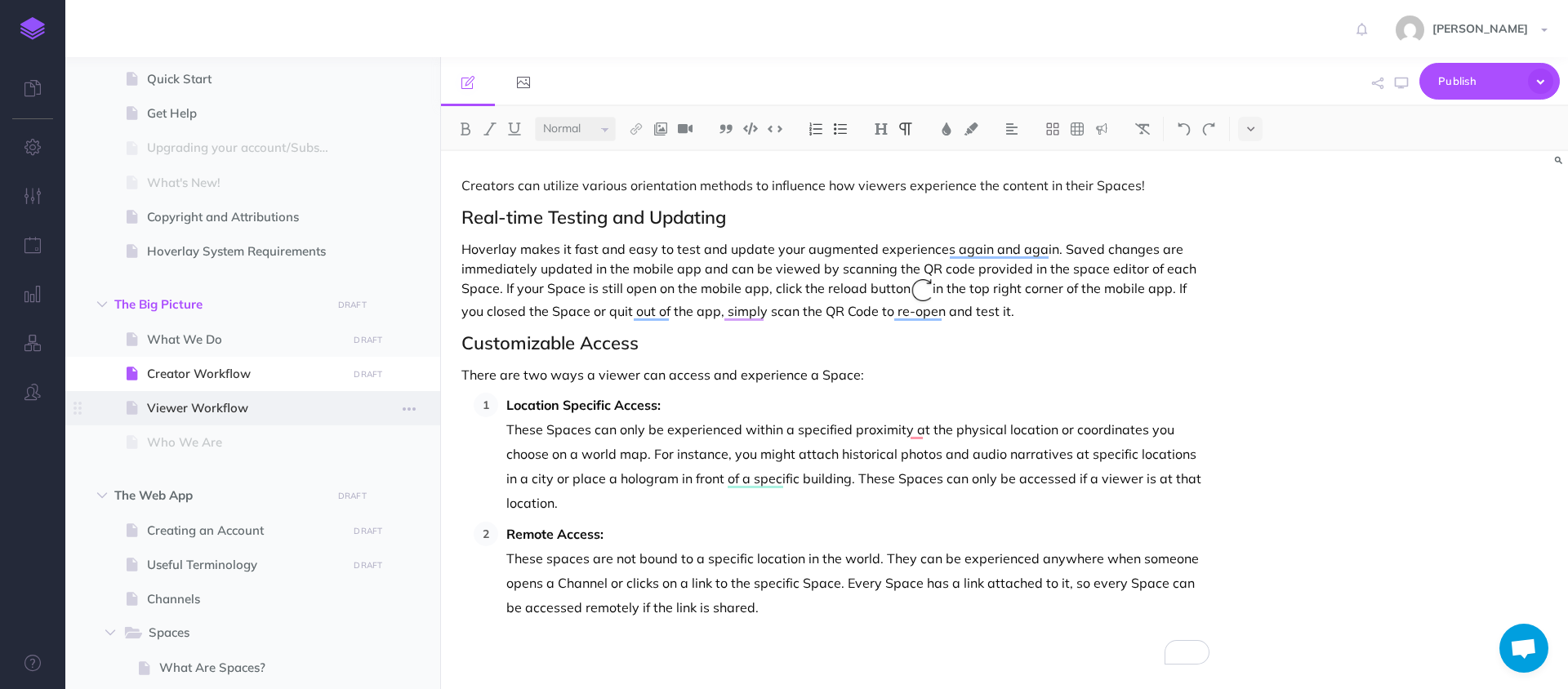
click at [173, 402] on span "Viewer Workflow" at bounding box center [244, 408] width 195 height 20
select select "null"
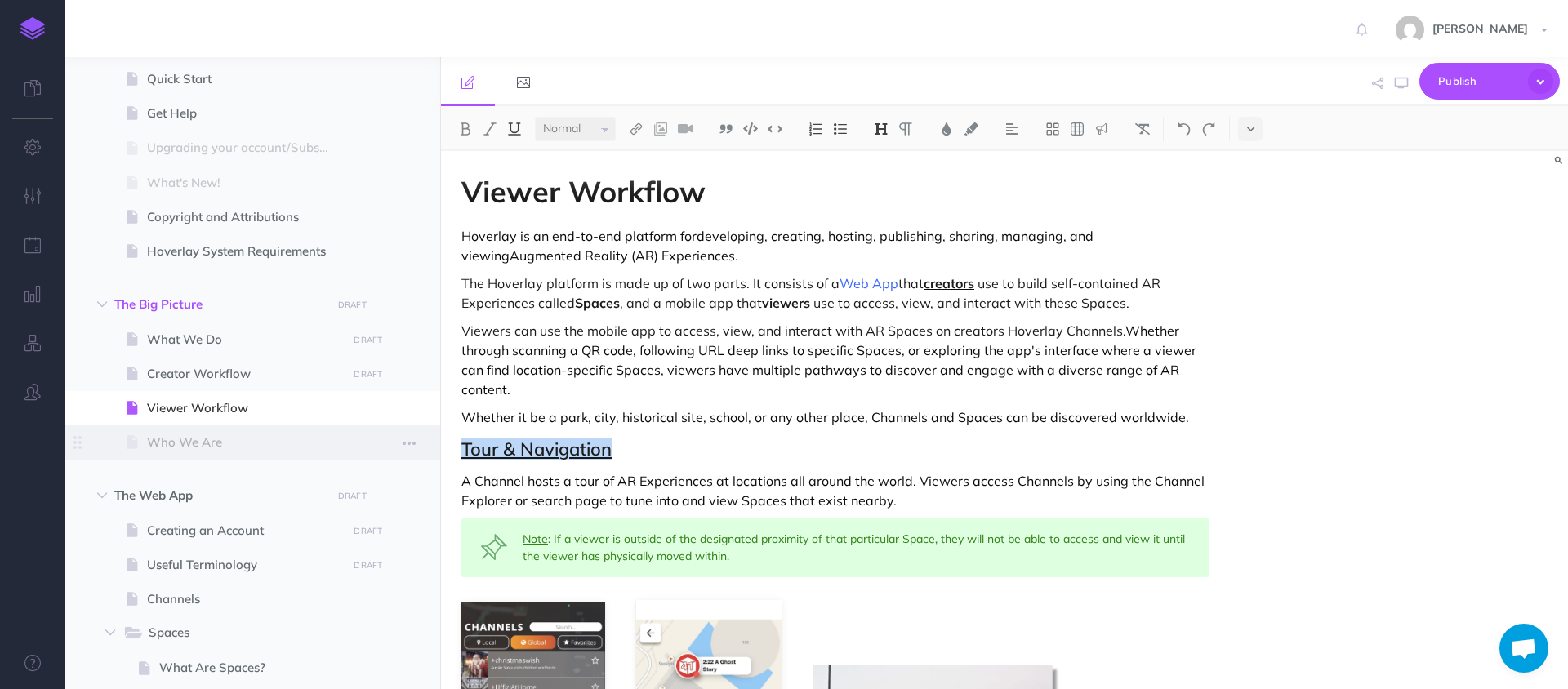
drag, startPoint x: 631, startPoint y: 450, endPoint x: 386, endPoint y: 450, distance: 245.0
click at [385, 450] on div "Hoverlay Guide 2.0 Collapse all Expand all Expand to root folders [URL][DOMAIN_…" at bounding box center [816, 373] width 1502 height 632
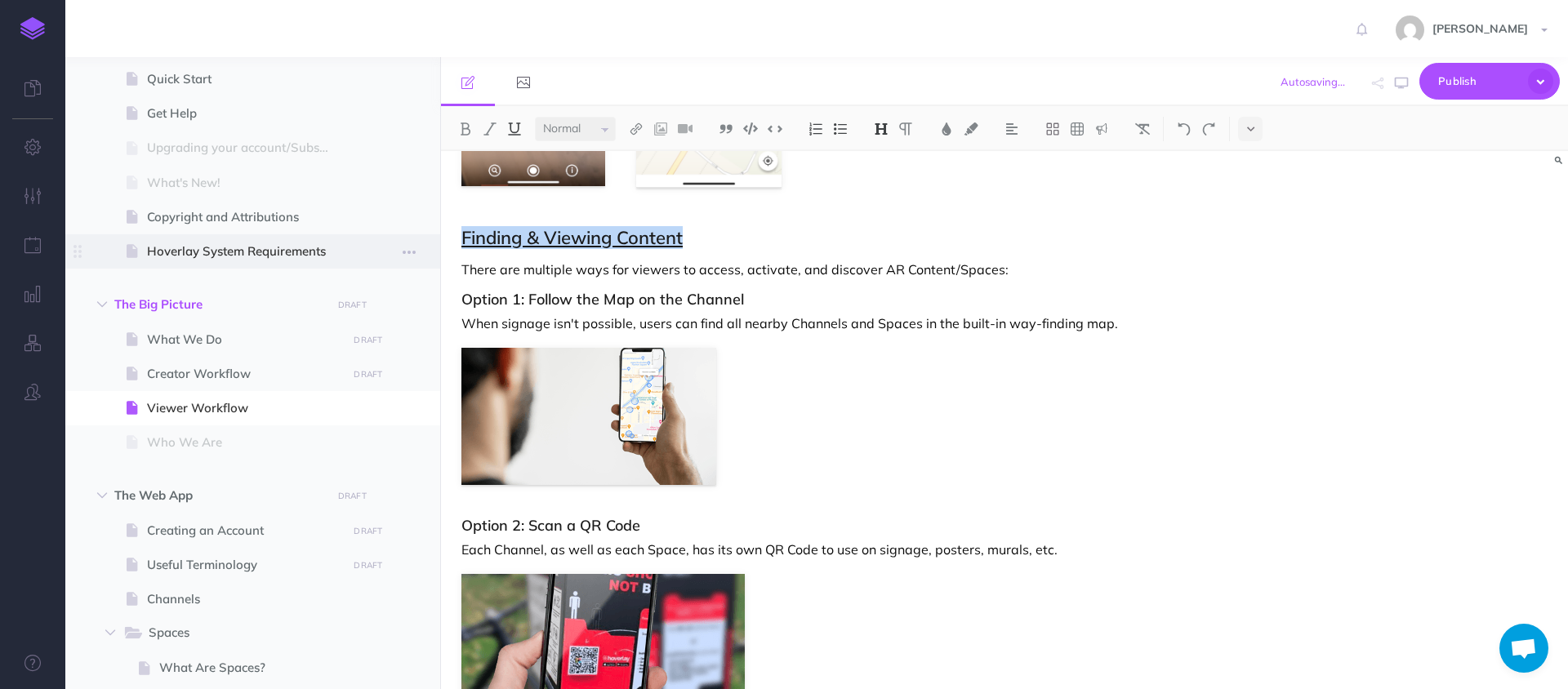
drag, startPoint x: 706, startPoint y: 239, endPoint x: 430, endPoint y: 239, distance: 276.0
click at [430, 239] on div "Hoverlay Guide 2.0 Collapse all Expand all Expand to root folders [URL][DOMAIN_…" at bounding box center [816, 373] width 1502 height 632
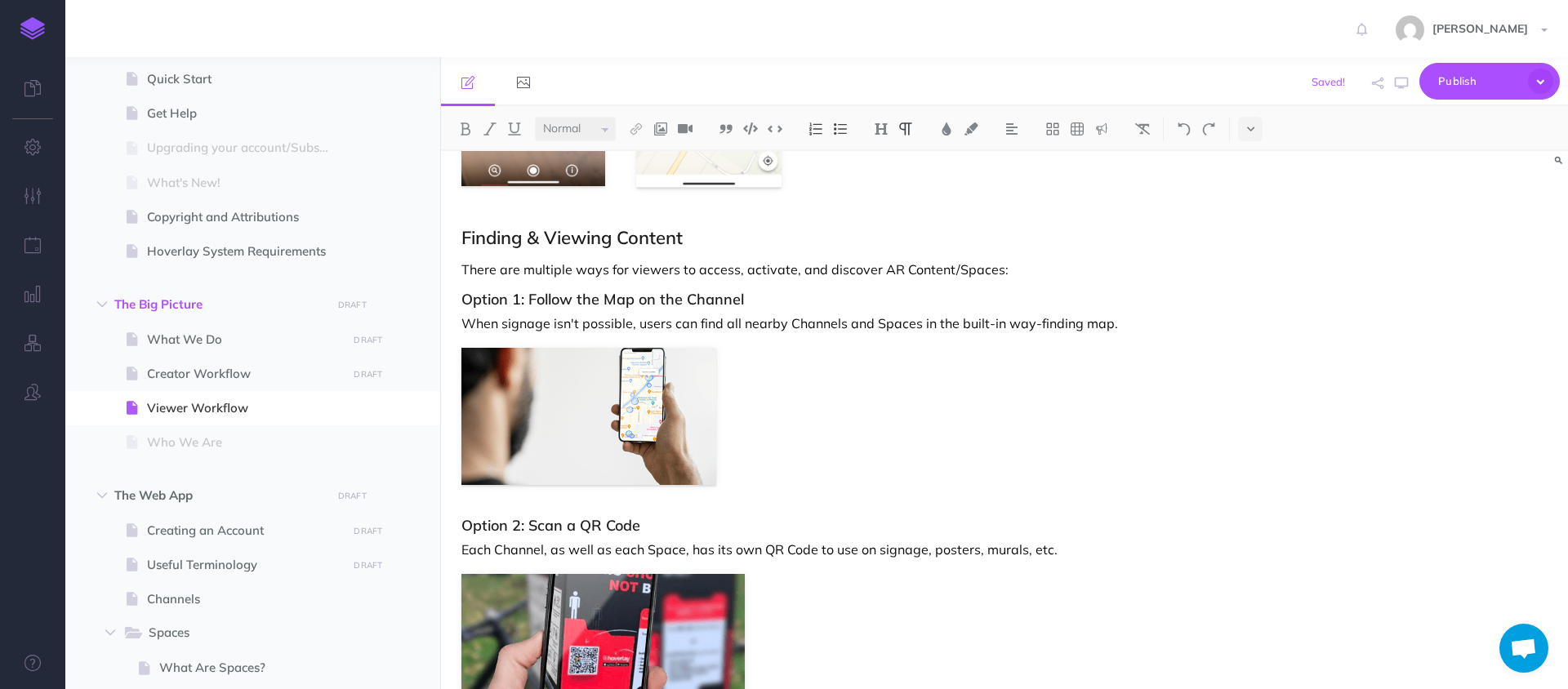
click at [773, 307] on div "Viewer Workflow Hoverlay is an end-to-end platform for developing, creating, ho…" at bounding box center [835, 519] width 789 height 2191
click at [750, 305] on h3 "Option 1: Follow the Map on the Channel" at bounding box center [834, 299] width 748 height 16
click at [890, 131] on button at bounding box center [881, 129] width 25 height 25
click at [794, 189] on div "Viewer Workflow Hoverlay is an end-to-end platform for developing, creating, ho…" at bounding box center [835, 519] width 789 height 2191
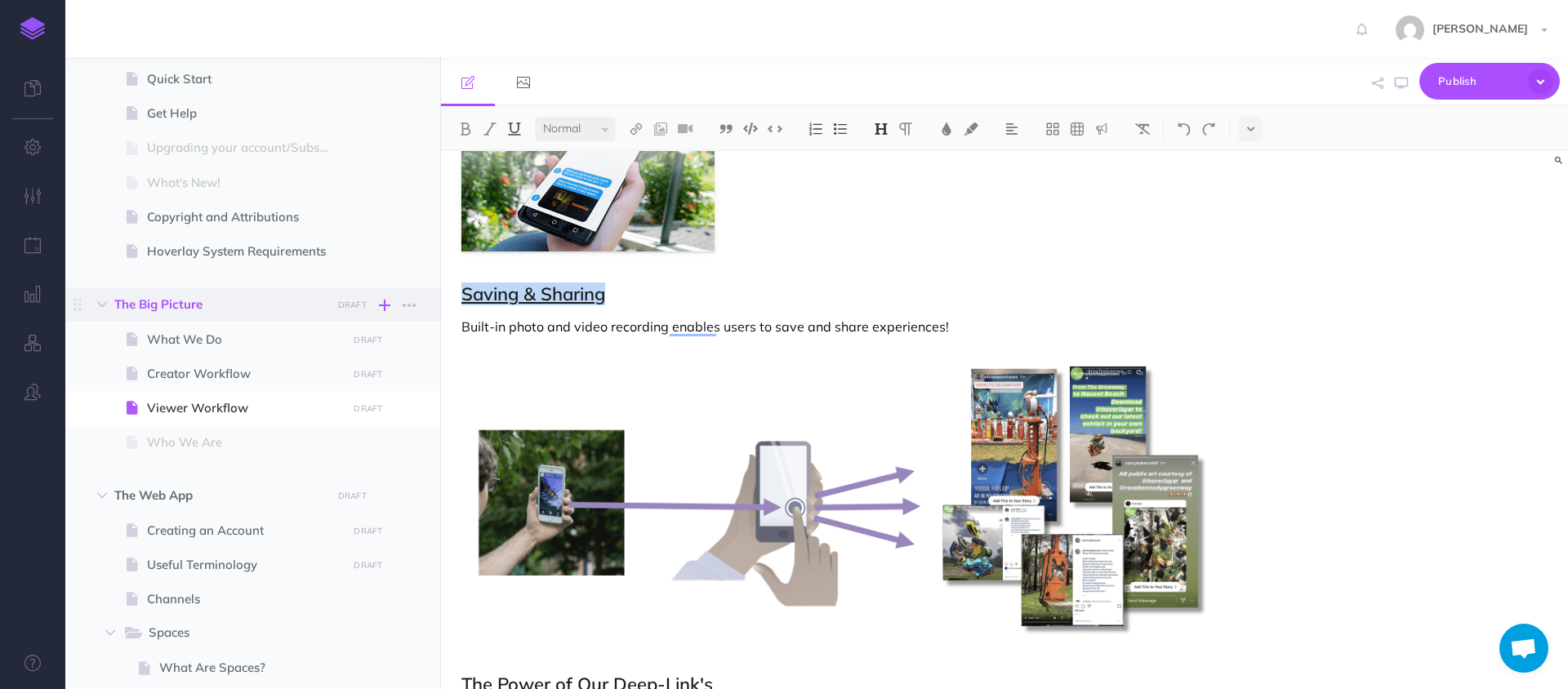
drag, startPoint x: 655, startPoint y: 299, endPoint x: 392, endPoint y: 299, distance: 263.0
click at [392, 299] on div "Hoverlay Guide 2.0 Collapse all Expand all Expand to root folders [URL][DOMAIN_…" at bounding box center [816, 373] width 1502 height 632
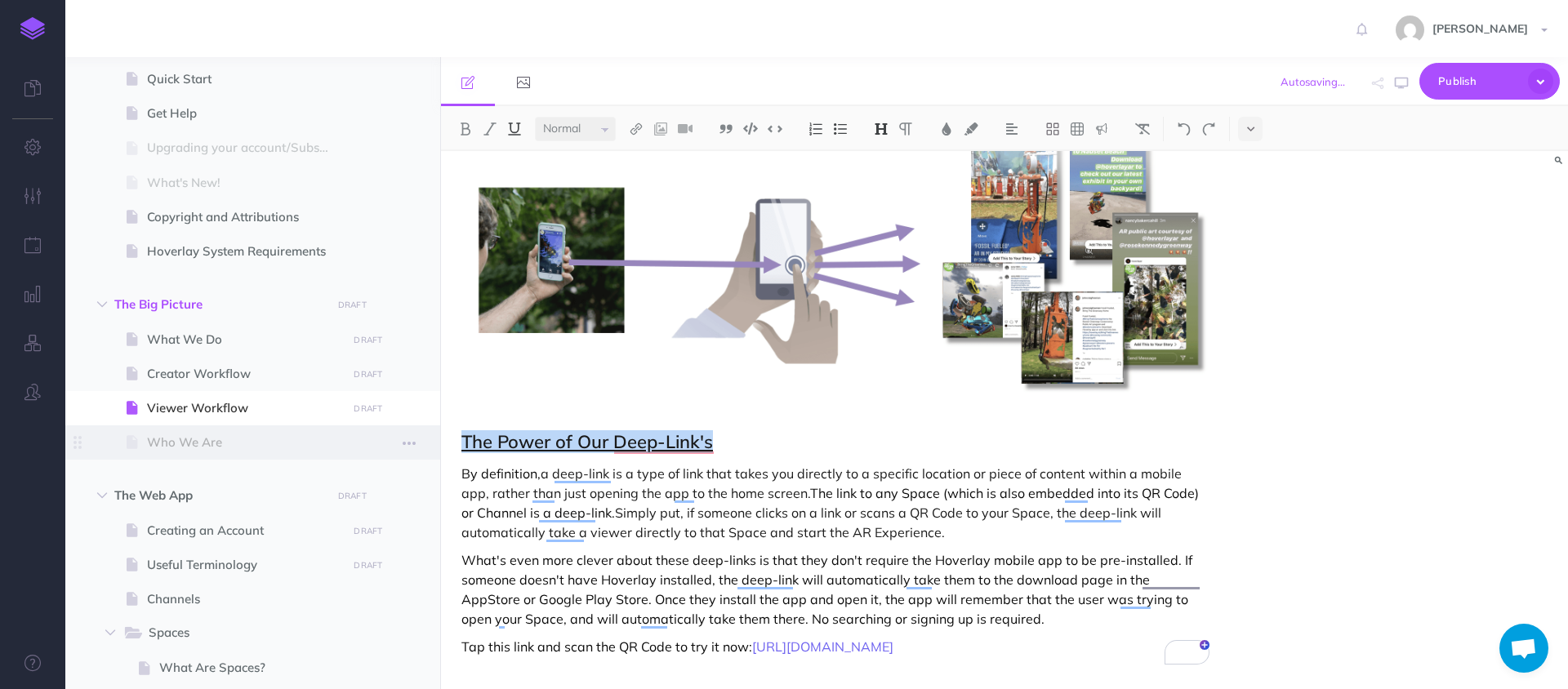
drag, startPoint x: 734, startPoint y: 442, endPoint x: 353, endPoint y: 442, distance: 381.0
click at [353, 442] on div "Hoverlay Guide 2.0 Collapse all Expand all Expand to root folders [URL][DOMAIN_…" at bounding box center [816, 373] width 1502 height 632
click at [196, 451] on span "Who We Are" at bounding box center [244, 442] width 195 height 20
click at [168, 446] on span "Who We Are" at bounding box center [244, 442] width 195 height 20
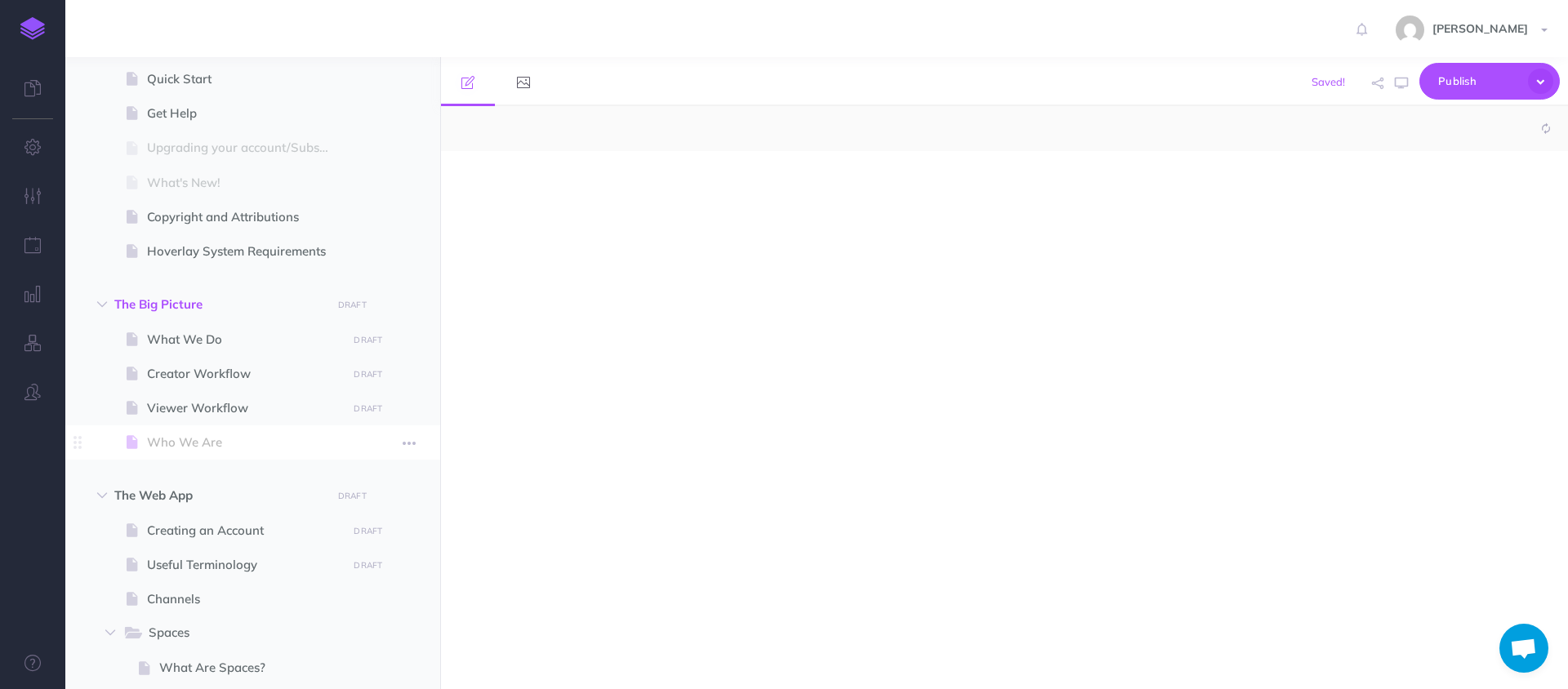
select select "null"
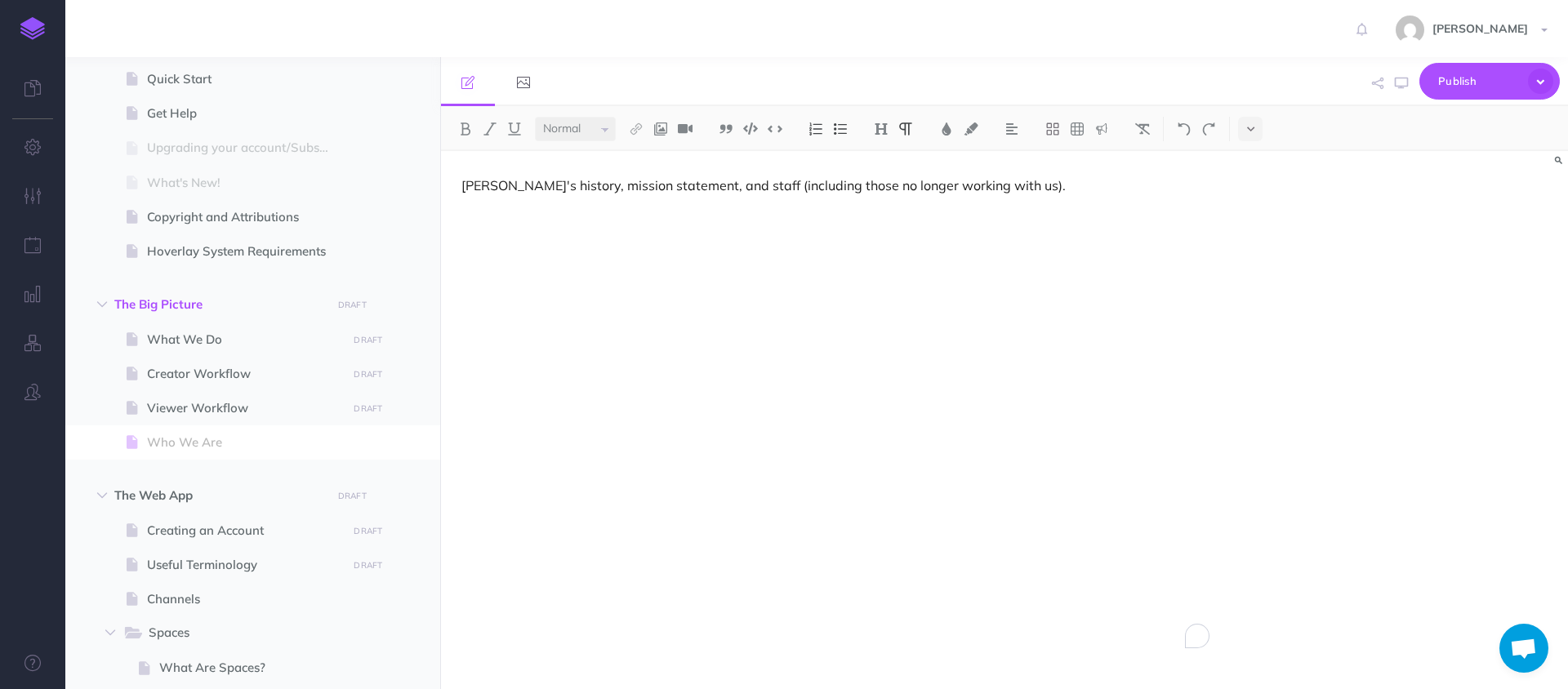
click at [1041, 187] on p "[PERSON_NAME]'s history, mission statement, and staff (including those no longe…" at bounding box center [834, 185] width 748 height 20
drag, startPoint x: 954, startPoint y: 187, endPoint x: 907, endPoint y: 188, distance: 47.0
click at [907, 188] on p "[PERSON_NAME]'s history, mission statement, and staff (including those no longe…" at bounding box center [834, 185] width 748 height 20
click at [1045, 192] on p "[PERSON_NAME]'s history, mission statement, and staff (including those no longe…" at bounding box center [834, 185] width 748 height 20
click at [167, 533] on span "Creating an Account" at bounding box center [244, 531] width 195 height 20
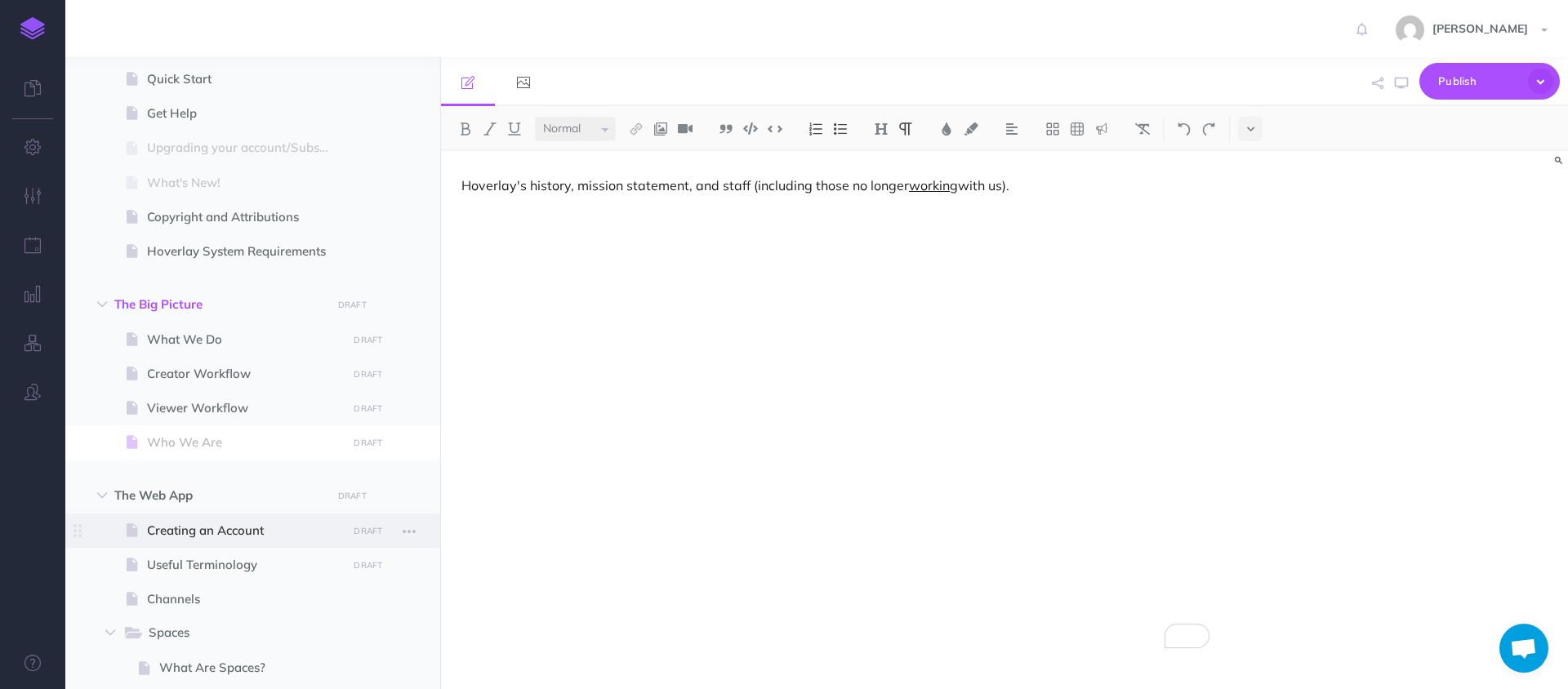
click at [233, 535] on span "Creating an Account" at bounding box center [244, 531] width 195 height 20
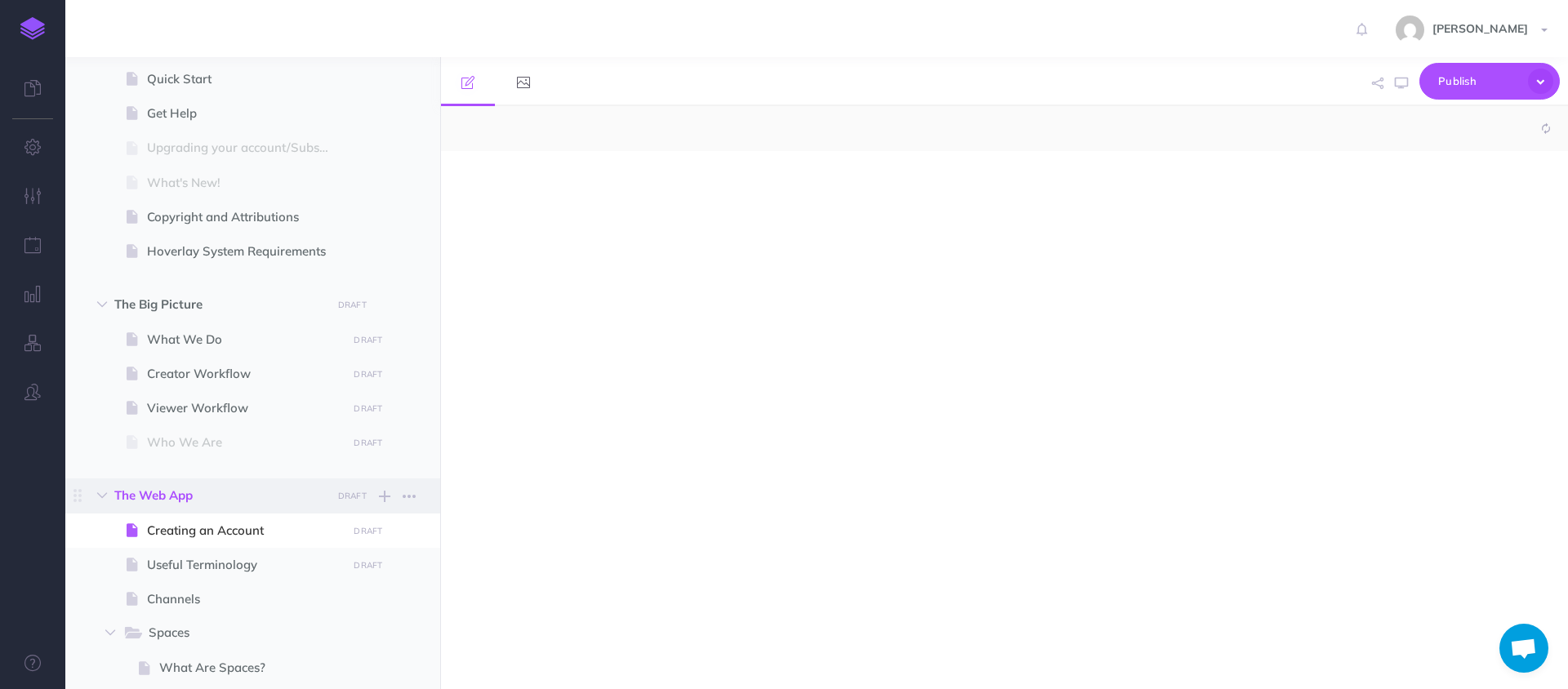
select select "null"
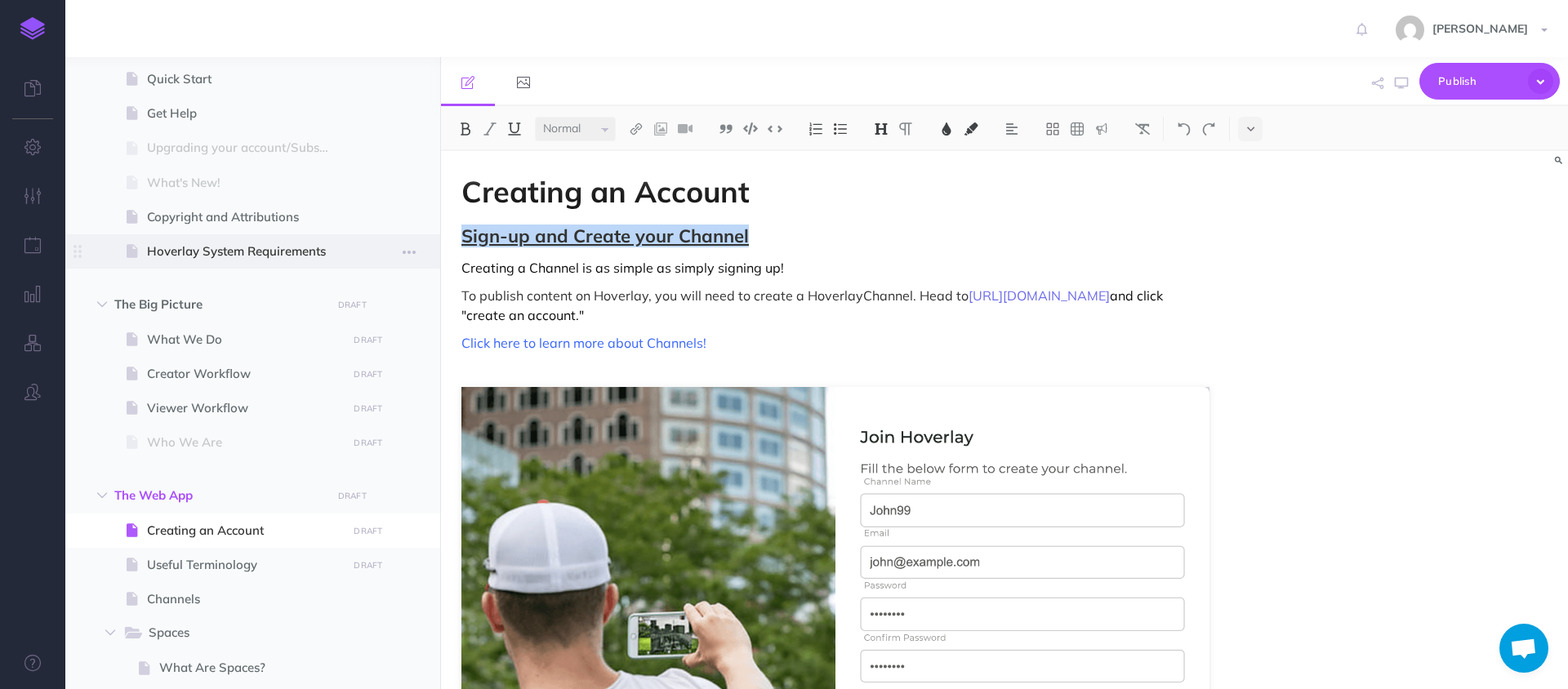
drag, startPoint x: 769, startPoint y: 235, endPoint x: 382, endPoint y: 235, distance: 387.0
click at [382, 235] on div "Hoverlay Guide 2.0 Collapse all Expand all Expand to root folders [URL][DOMAIN_…" at bounding box center [816, 373] width 1502 height 632
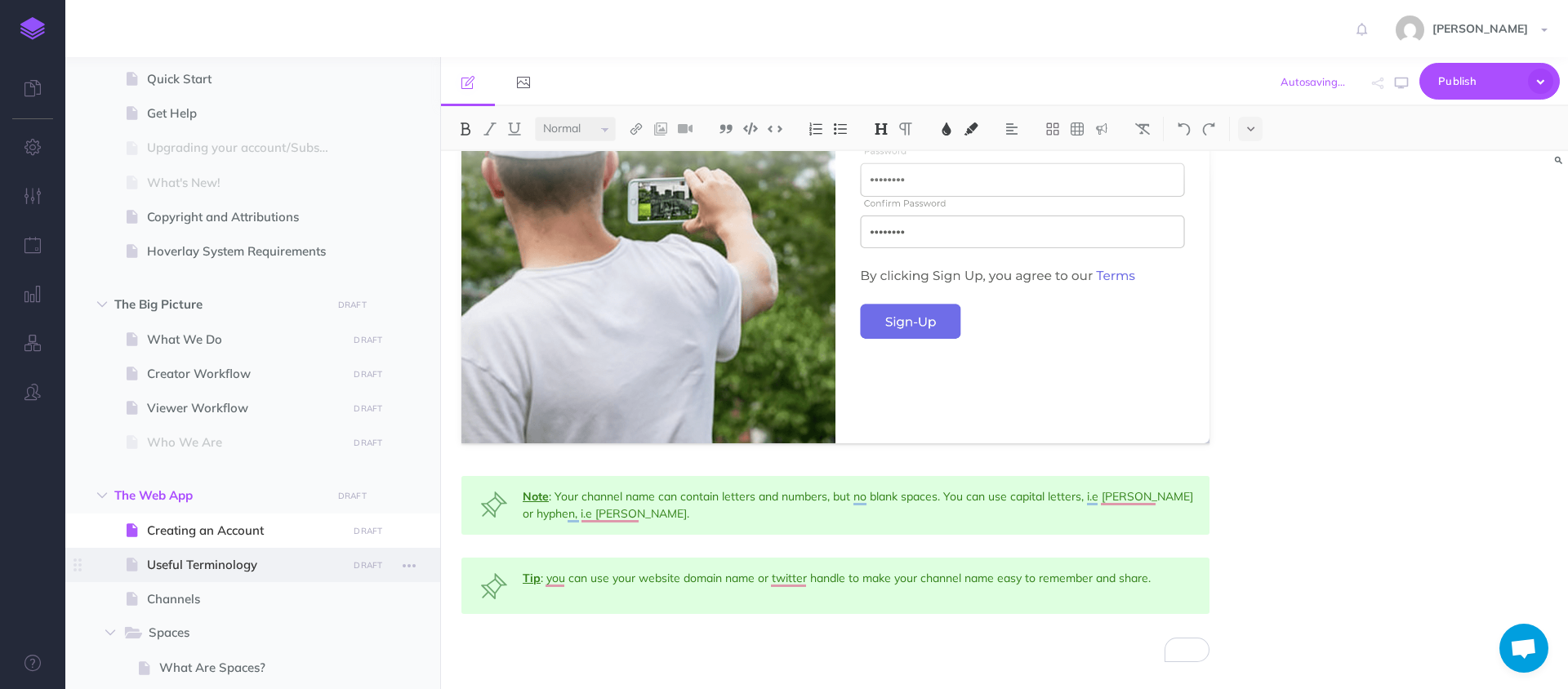
click at [173, 573] on span "Useful Terminology" at bounding box center [244, 565] width 195 height 20
click at [196, 573] on span "Useful Terminology" at bounding box center [244, 565] width 195 height 20
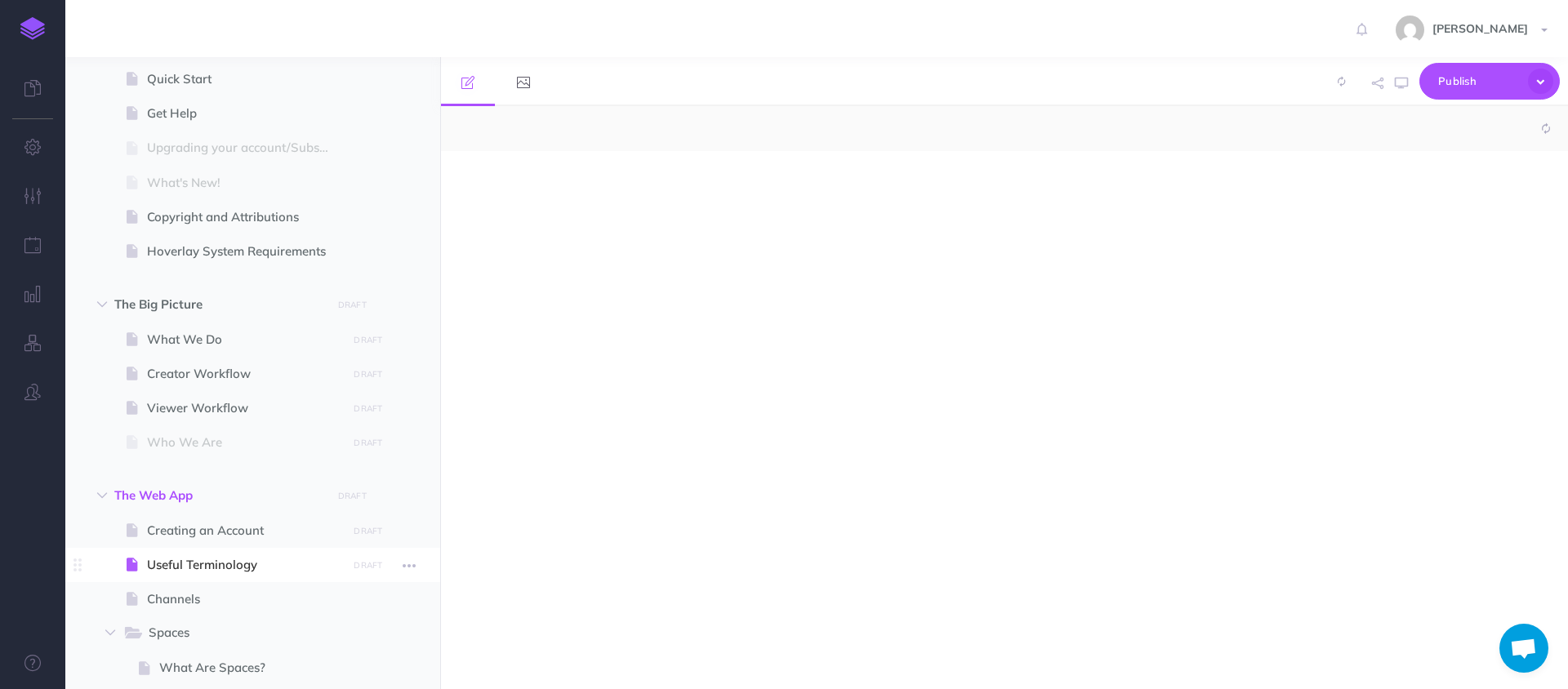
select select "null"
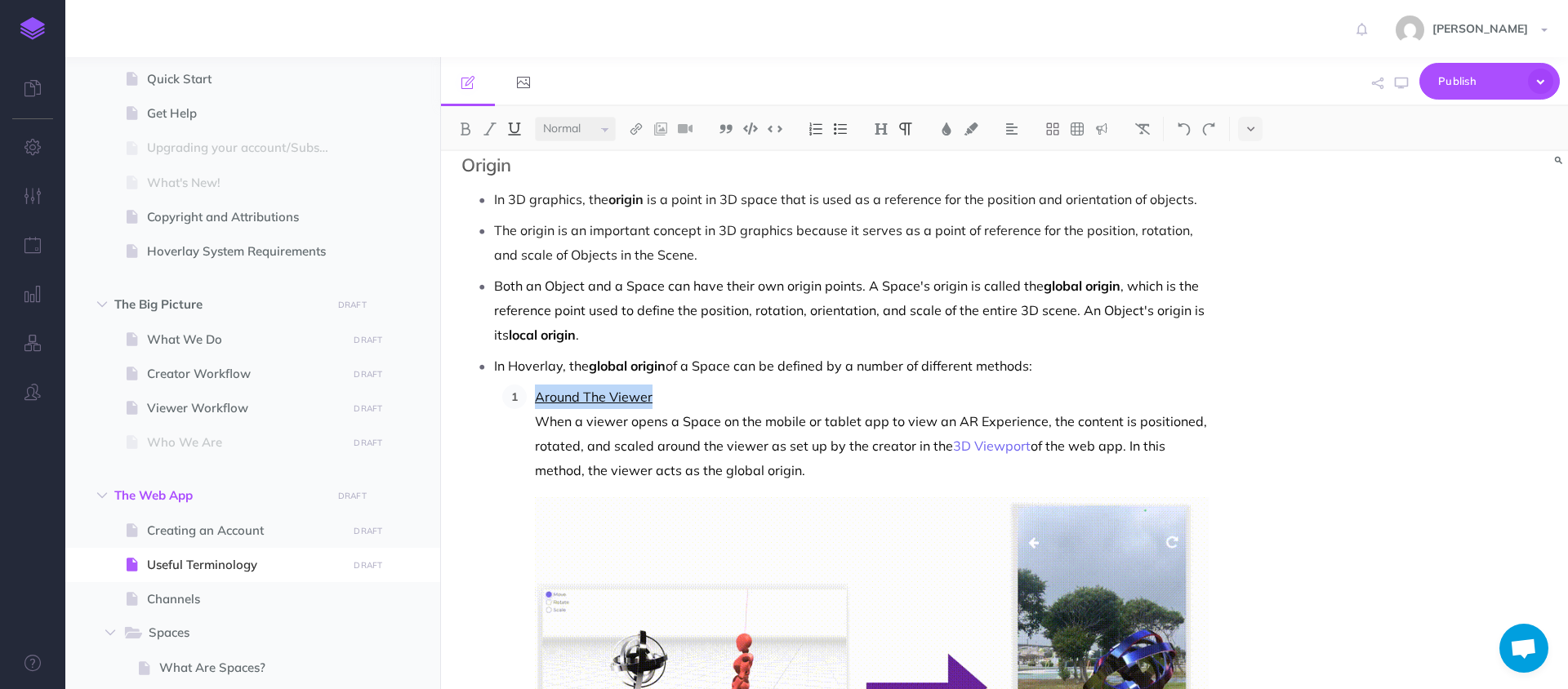
drag, startPoint x: 661, startPoint y: 370, endPoint x: 503, endPoint y: 369, distance: 158.0
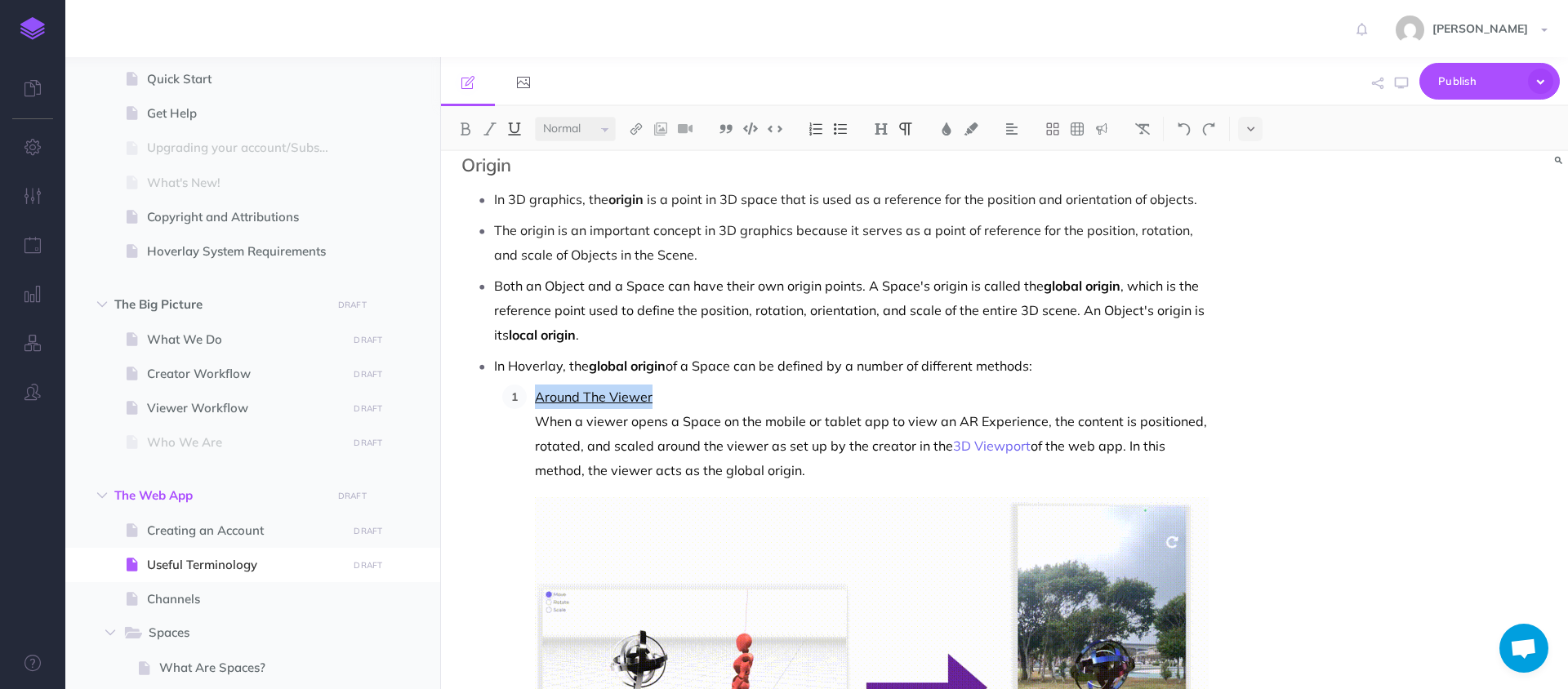
click at [527, 385] on li "Around The Viewer When a viewer opens a Space on the mobile or tablet app to vi…" at bounding box center [868, 659] width 683 height 549
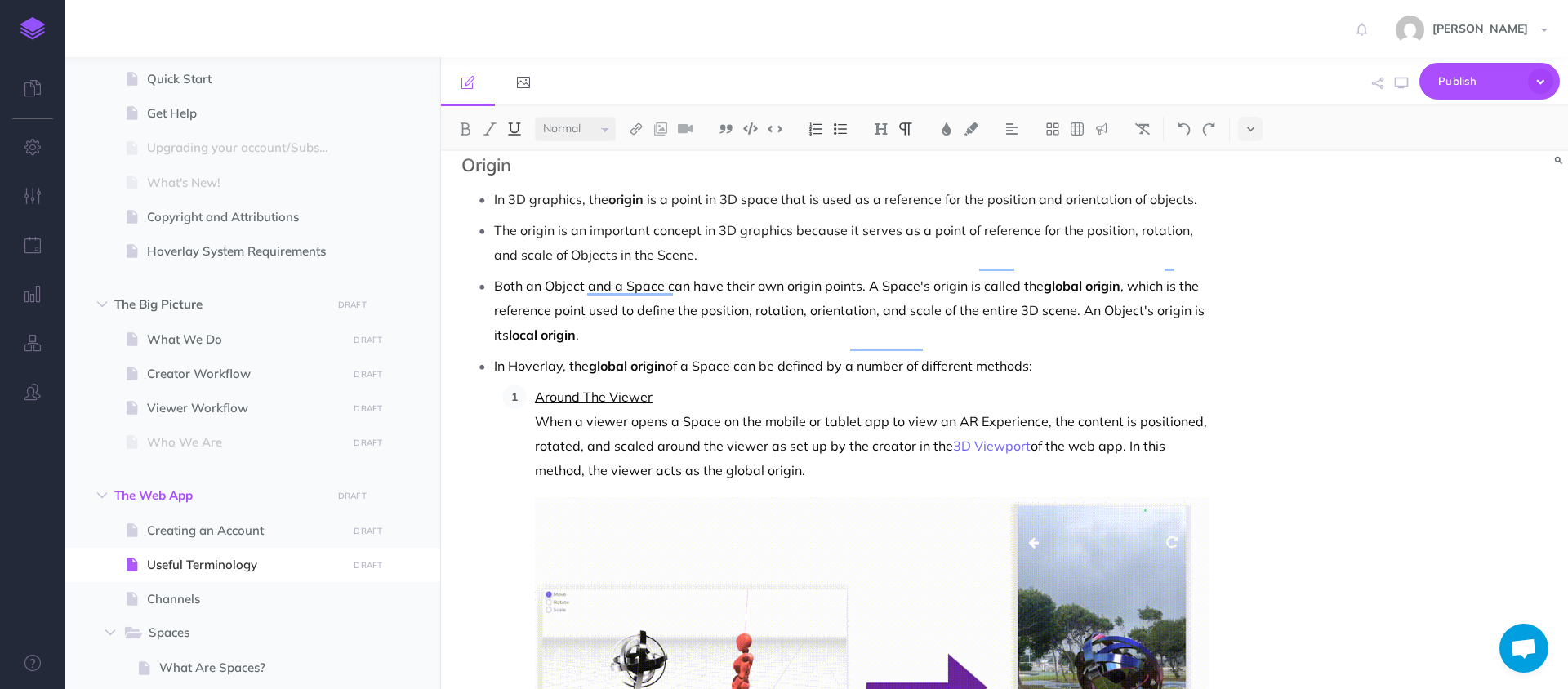
click at [718, 465] on li "Around The Viewer When a viewer opens a Space on the mobile or tablet app to vi…" at bounding box center [868, 659] width 683 height 549
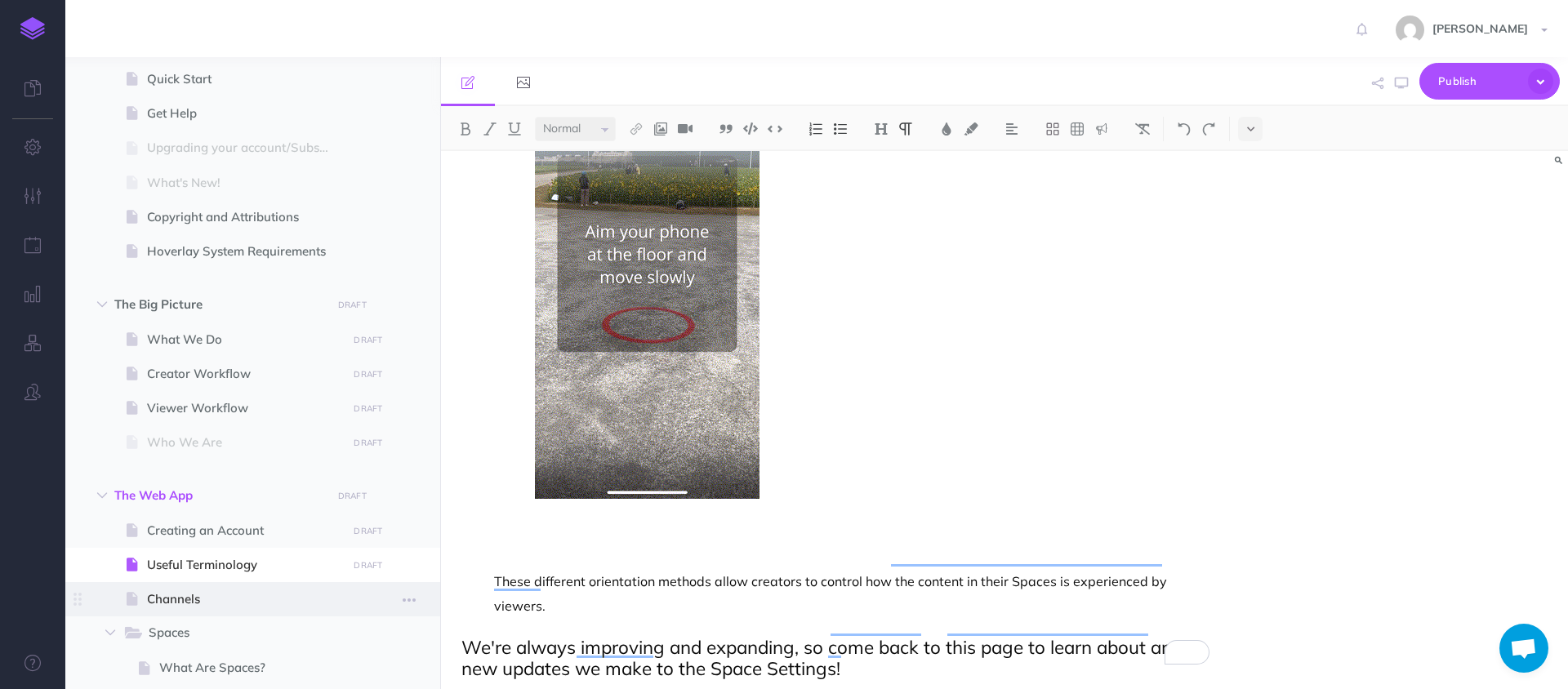
click at [223, 596] on span "Channels" at bounding box center [244, 599] width 195 height 20
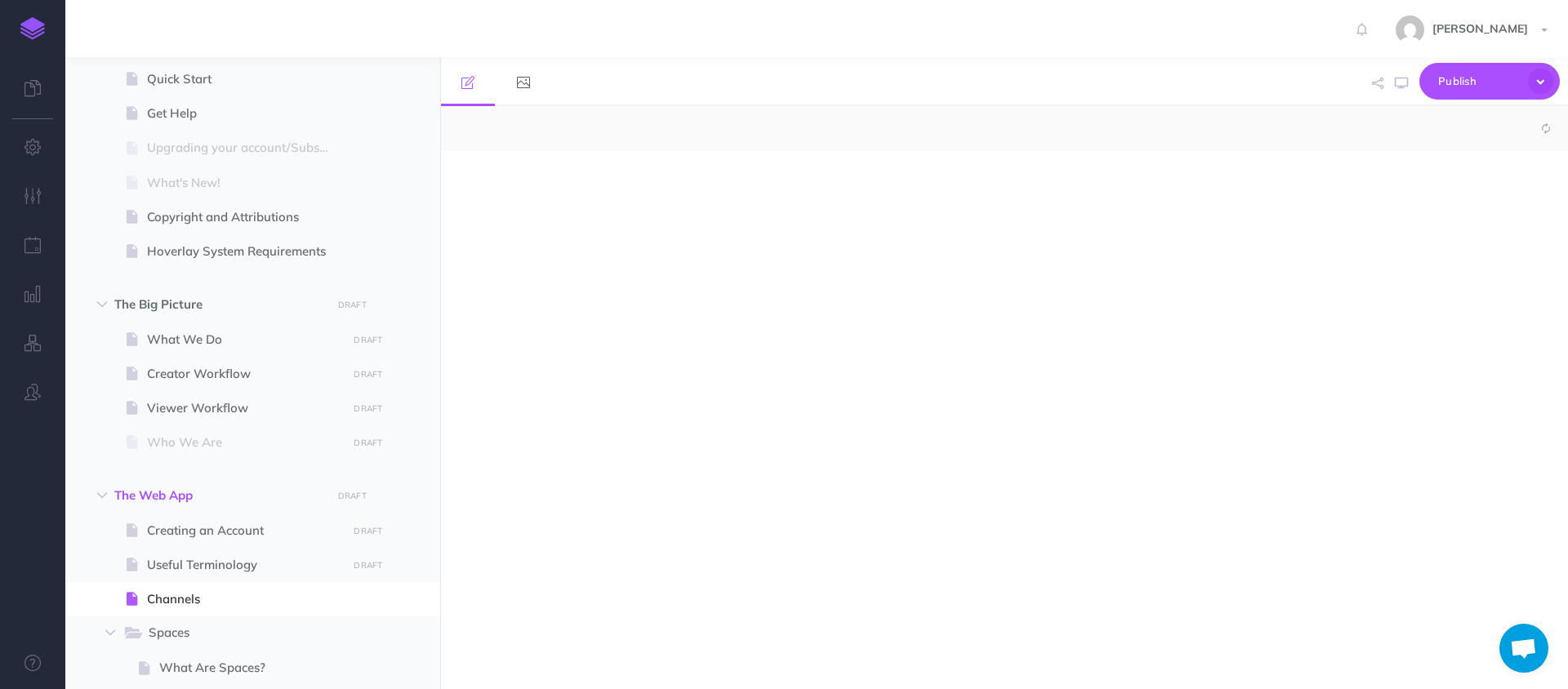
select select "null"
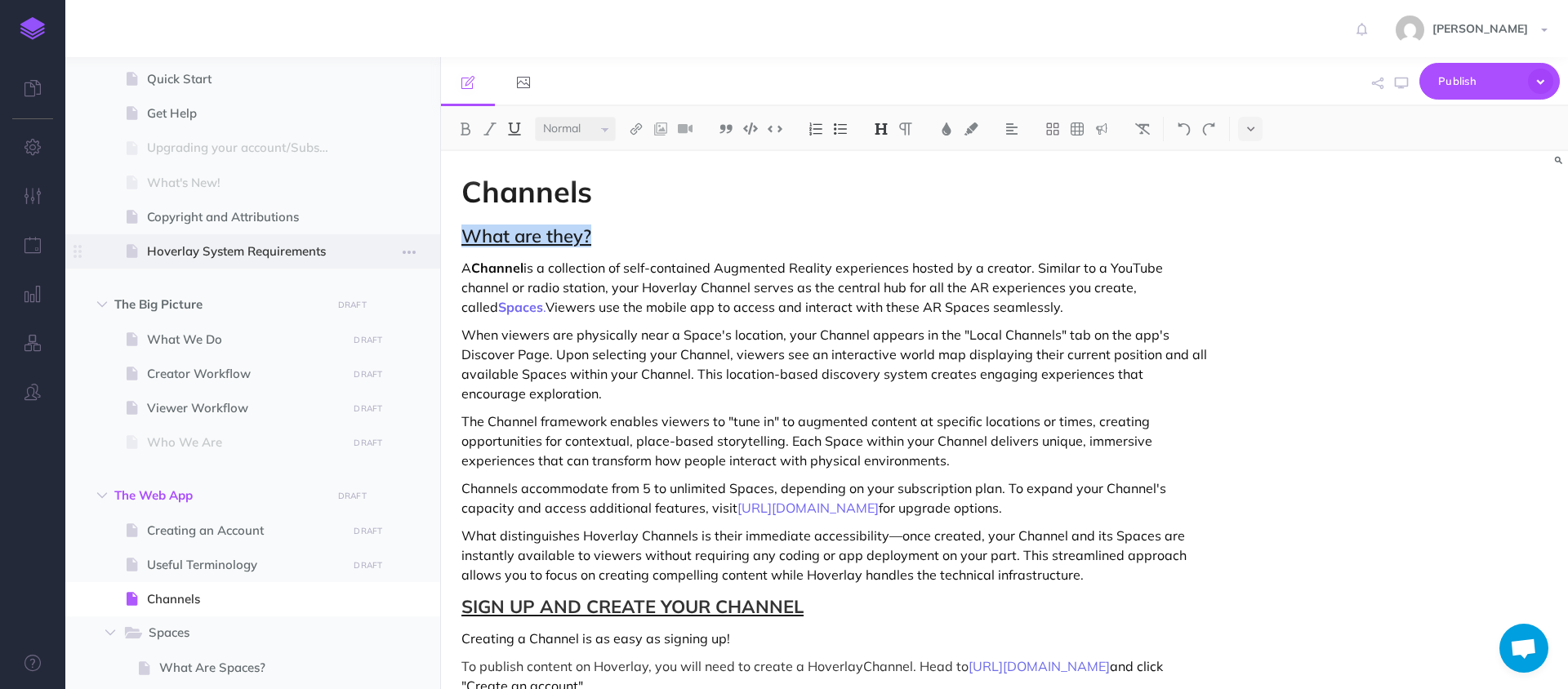
drag, startPoint x: 607, startPoint y: 242, endPoint x: 374, endPoint y: 242, distance: 233.0
click at [374, 242] on div "Hoverlay Guide 2.0 Collapse all Expand all Expand to root folders [URL][DOMAIN_…" at bounding box center [816, 373] width 1502 height 632
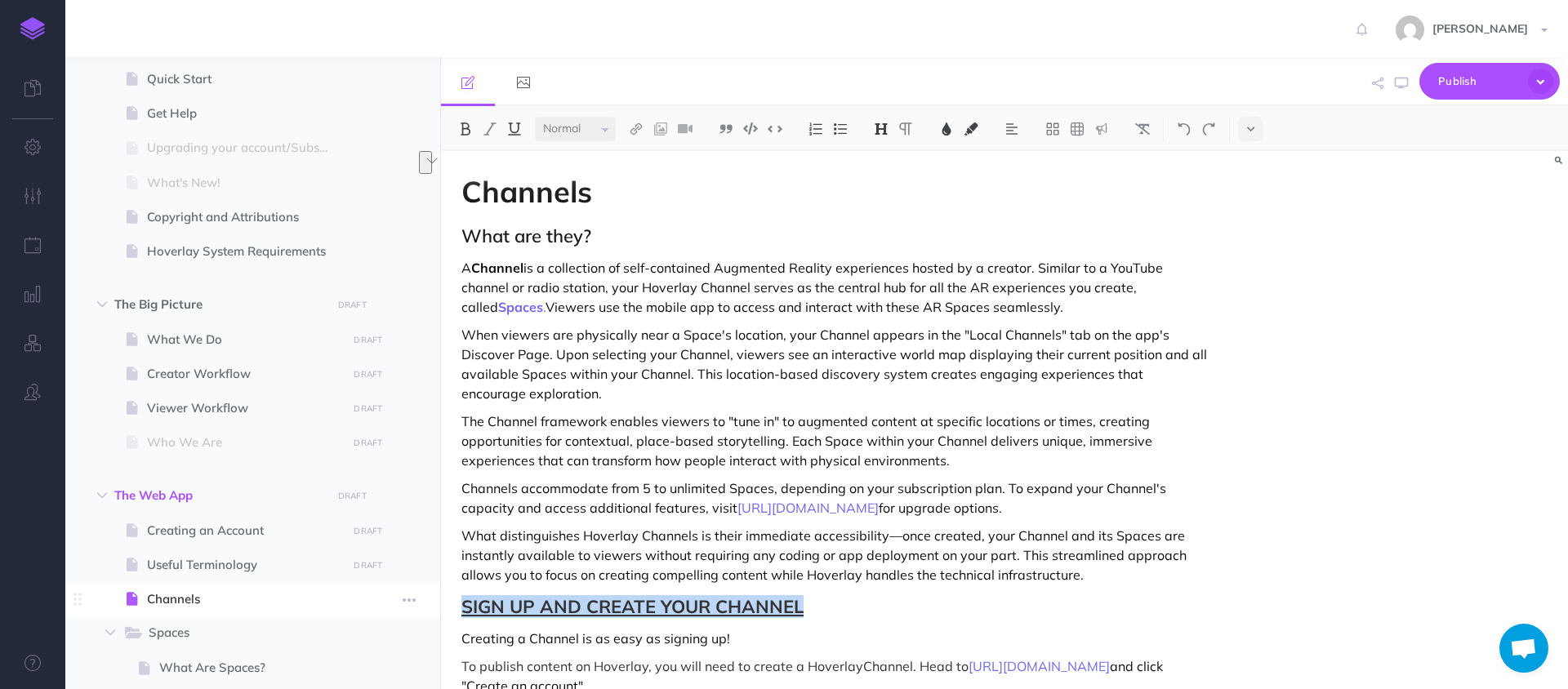
drag, startPoint x: 837, startPoint y: 606, endPoint x: 347, endPoint y: 605, distance: 490.0
click at [349, 605] on div "Hoverlay Guide 2.0 Collapse all Expand all Expand to root folders [URL][DOMAIN_…" at bounding box center [816, 373] width 1502 height 632
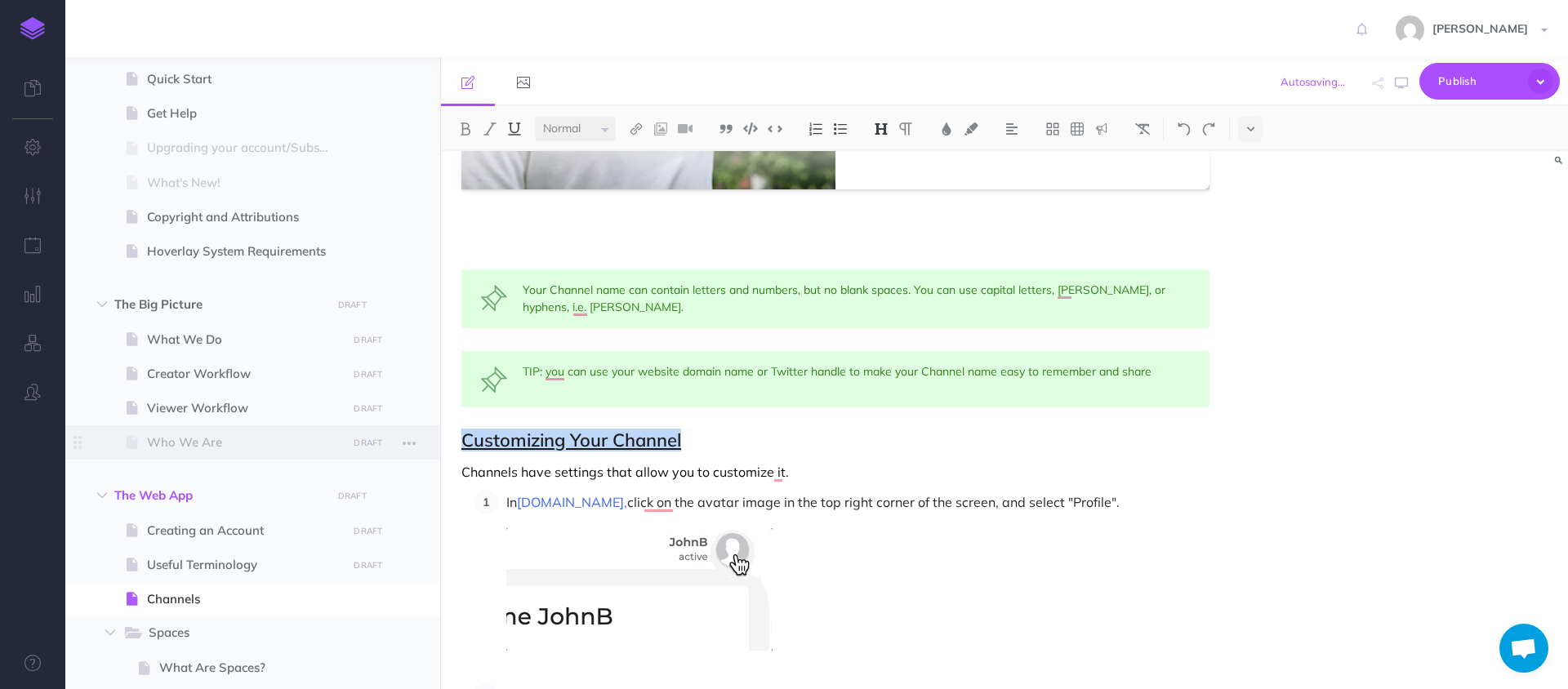
drag, startPoint x: 719, startPoint y: 448, endPoint x: 426, endPoint y: 448, distance: 293.0
click at [426, 448] on div "Hoverlay Guide 2.0 Collapse all Expand all Expand to root folders [URL][DOMAIN_…" at bounding box center [816, 373] width 1502 height 632
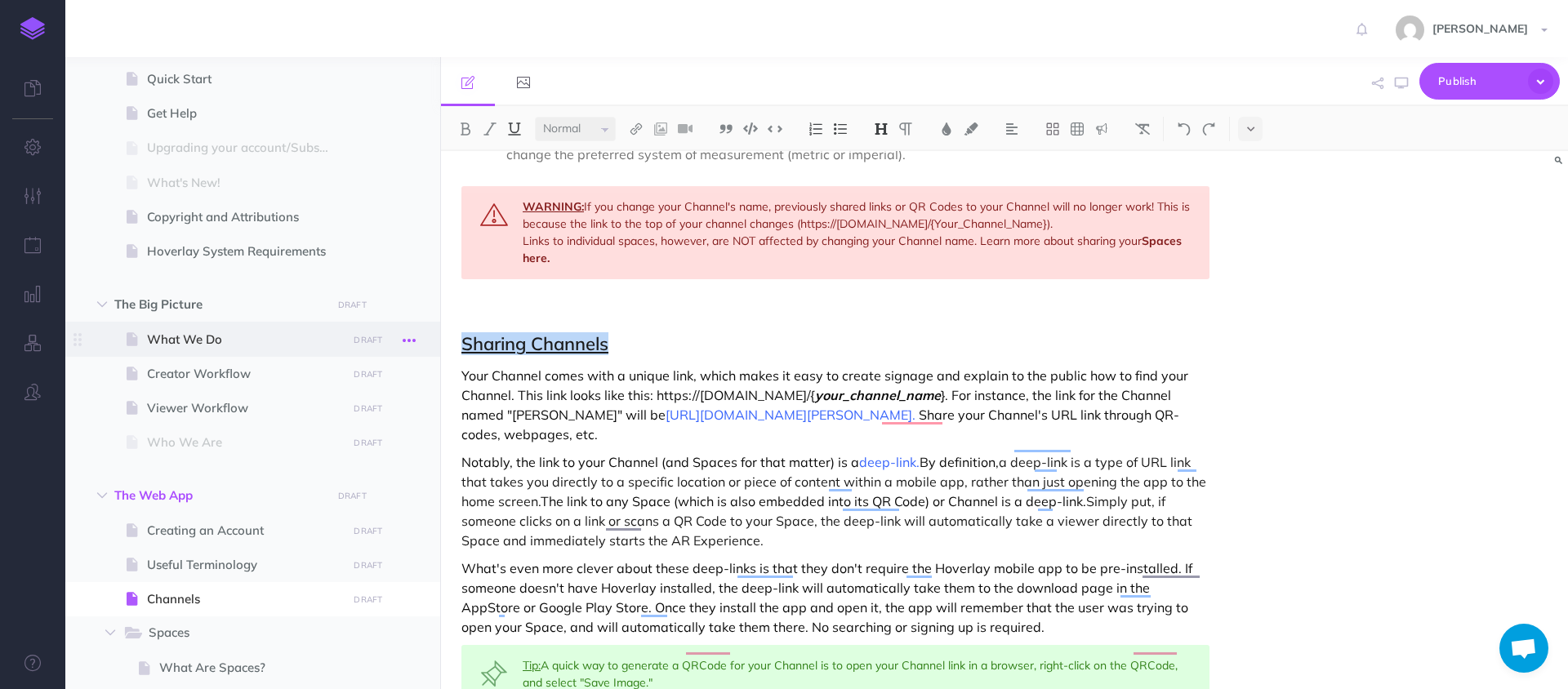
drag, startPoint x: 603, startPoint y: 343, endPoint x: 402, endPoint y: 342, distance: 201.0
click at [401, 343] on div "Hoverlay Guide 2.0 Collapse all Expand all Expand to root folders [URL][DOMAIN_…" at bounding box center [816, 373] width 1502 height 632
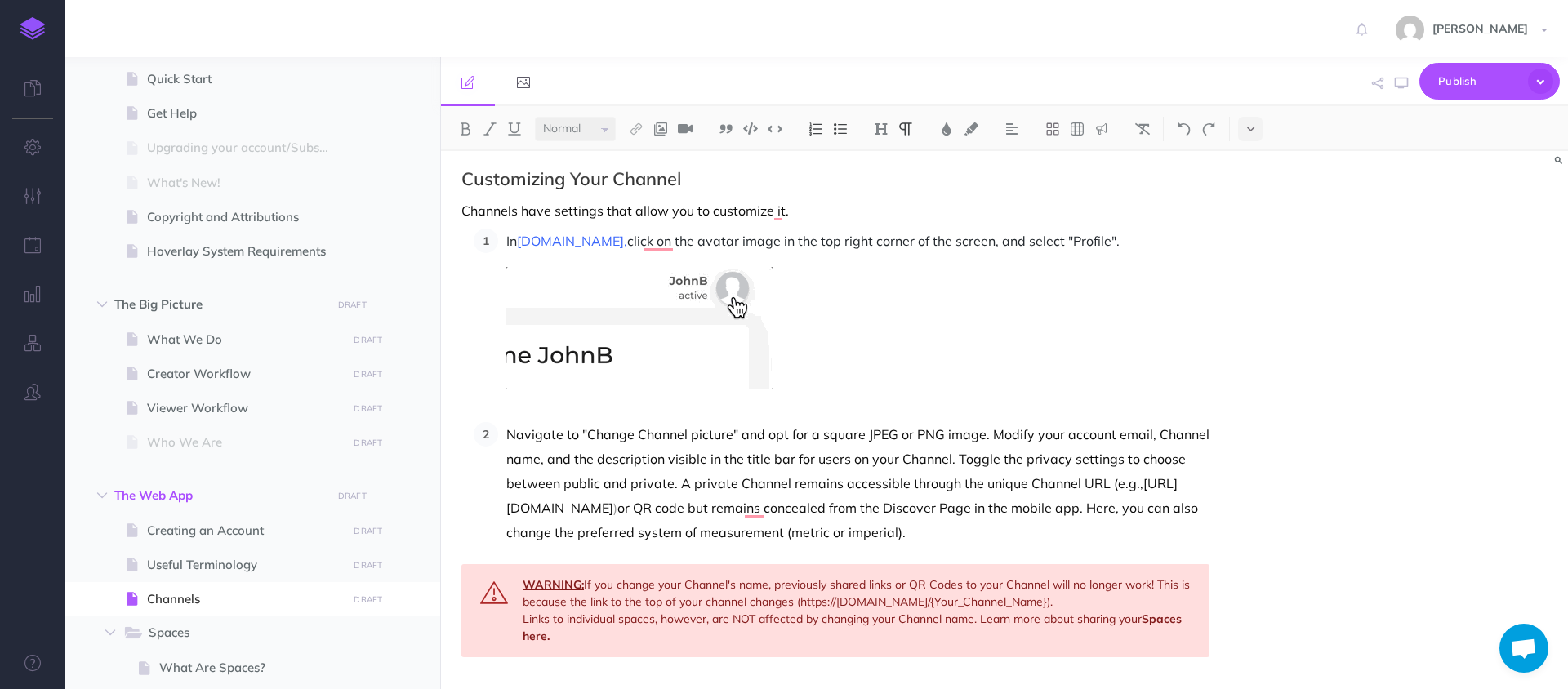
click at [860, 201] on p "Channels have settings that allow you to customize it." at bounding box center [834, 210] width 748 height 20
click at [858, 221] on div "Channels What are they? A Channel is a collection of self-contained Augmented R…" at bounding box center [835, 7] width 789 height 2299
click at [649, 245] on span "click on the avatar image in the top right corner of the screen, and select "Pr…" at bounding box center [873, 240] width 492 height 16
click at [900, 259] on li "In [DOMAIN_NAME], click on the avatar image in the top right corner of the scre…" at bounding box center [853, 308] width 711 height 161
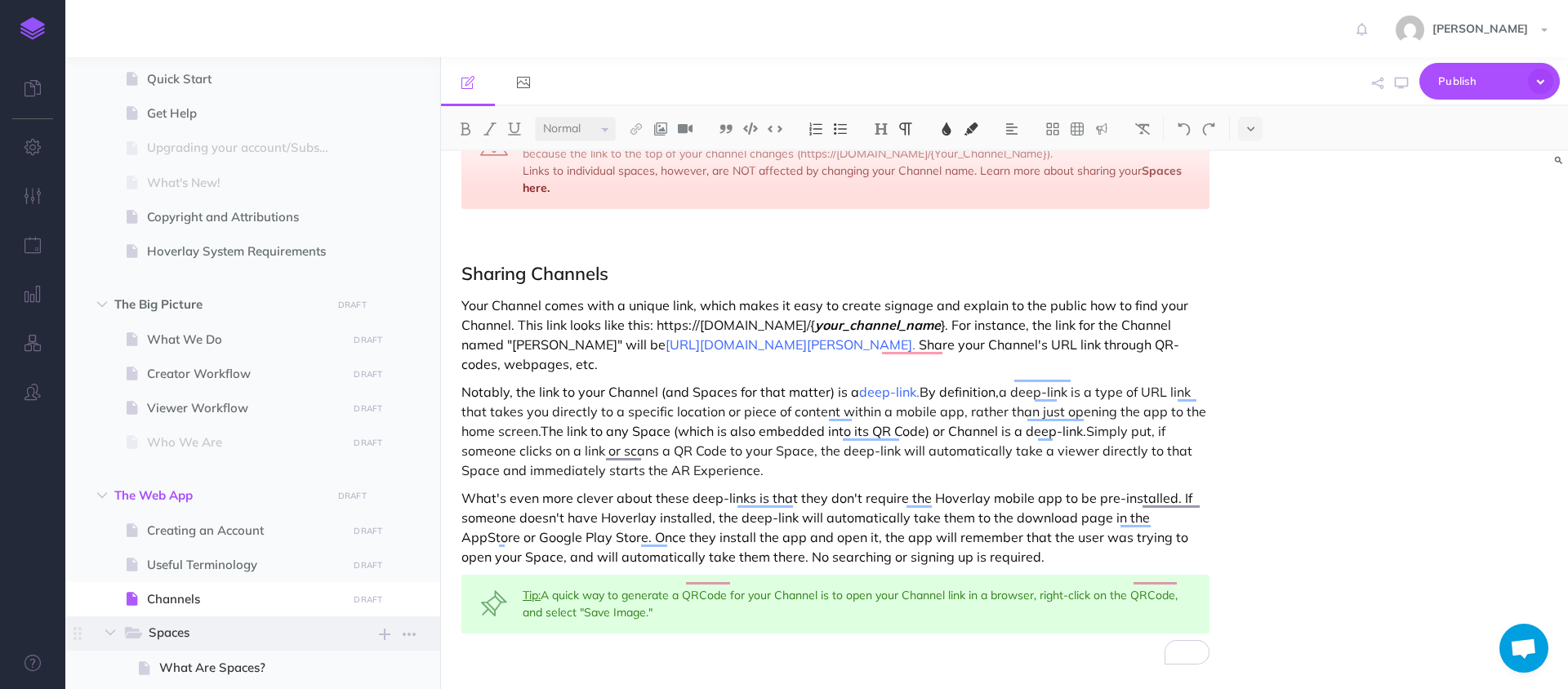
click at [197, 640] on span "Spaces" at bounding box center [233, 633] width 169 height 22
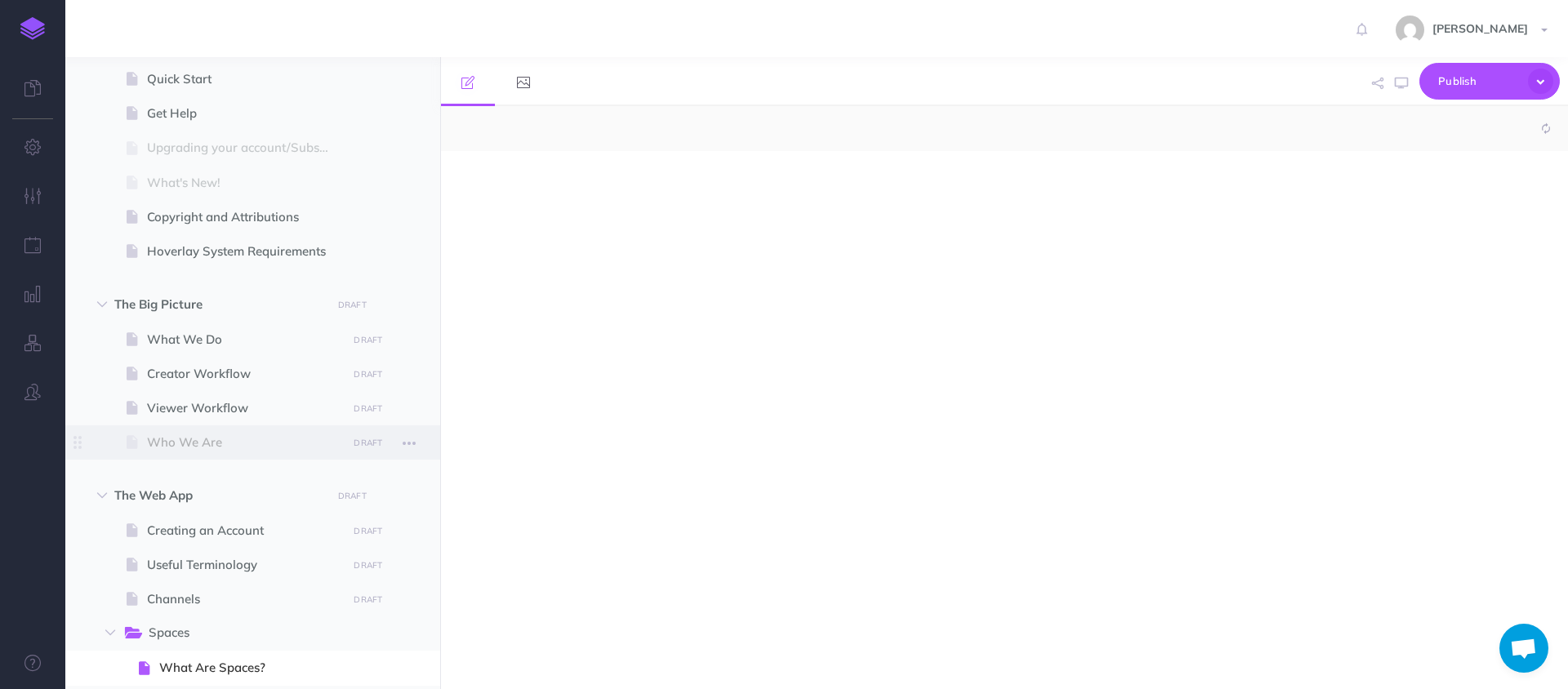
select select "null"
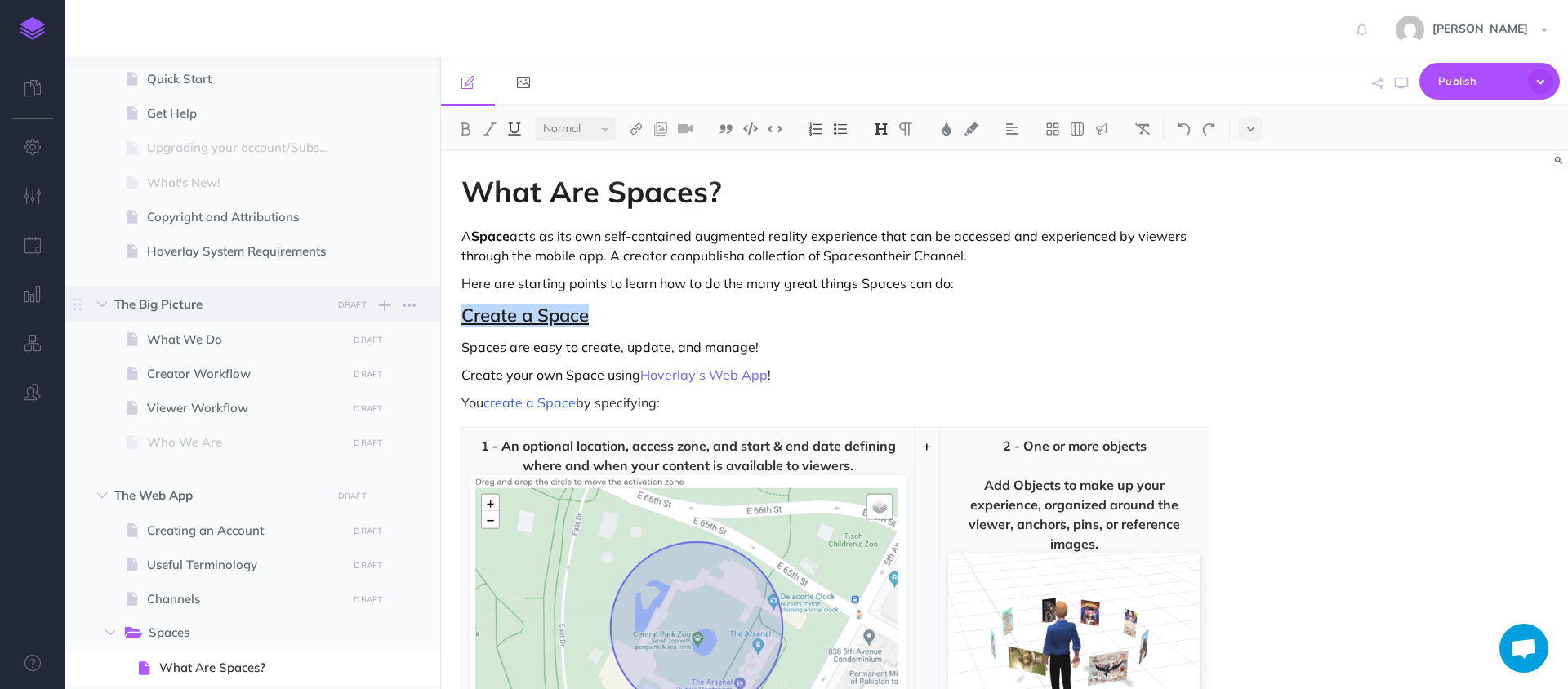
drag, startPoint x: 608, startPoint y: 314, endPoint x: 426, endPoint y: 315, distance: 182.0
click at [427, 315] on div "Hoverlay Guide 2.0 Collapse all Expand all Expand to root folders [URL][DOMAIN_…" at bounding box center [816, 373] width 1502 height 632
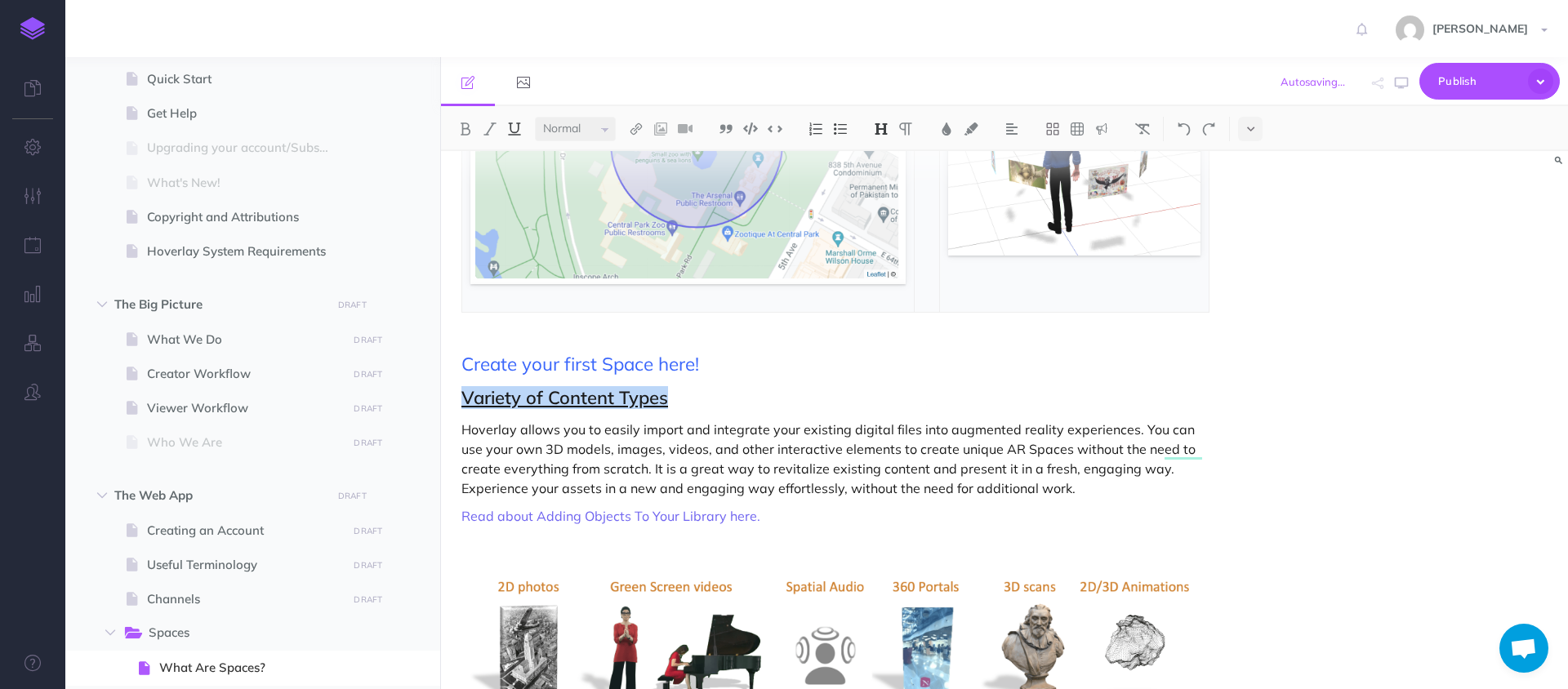
drag, startPoint x: 701, startPoint y: 407, endPoint x: 453, endPoint y: 406, distance: 248.0
